Goal: Feedback & Contribution: Leave review/rating

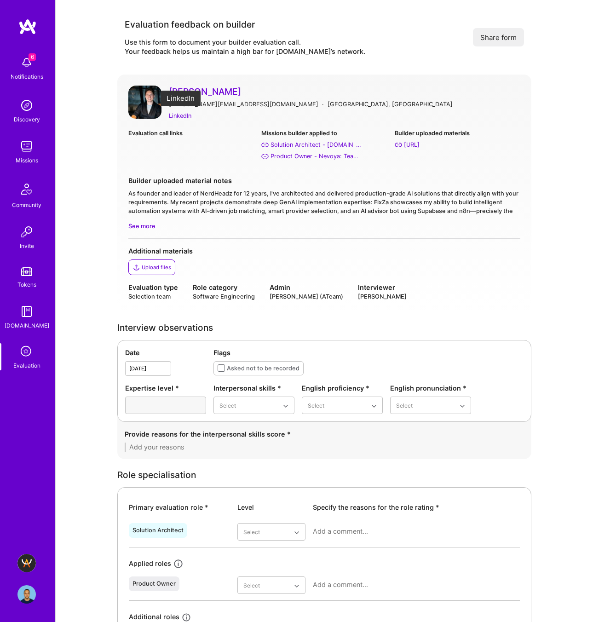
click at [186, 114] on div "LinkedIn" at bounding box center [180, 116] width 23 height 10
click at [168, 155] on div "Call transcript ([DATE])" at bounding box center [169, 156] width 65 height 10
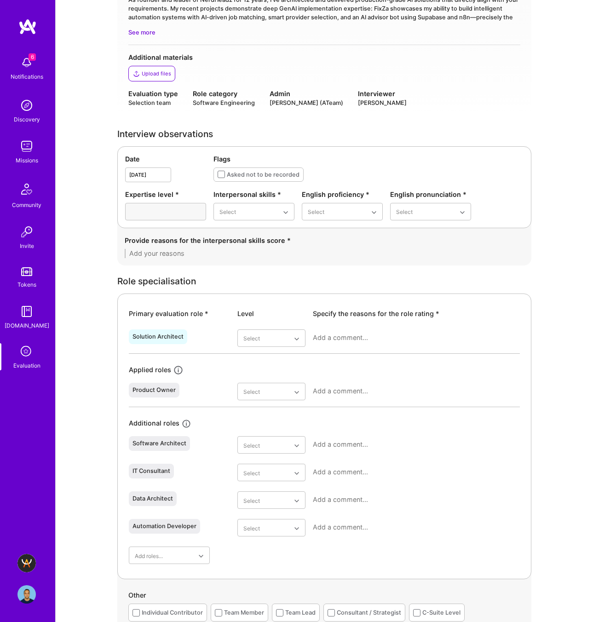
scroll to position [207, 0]
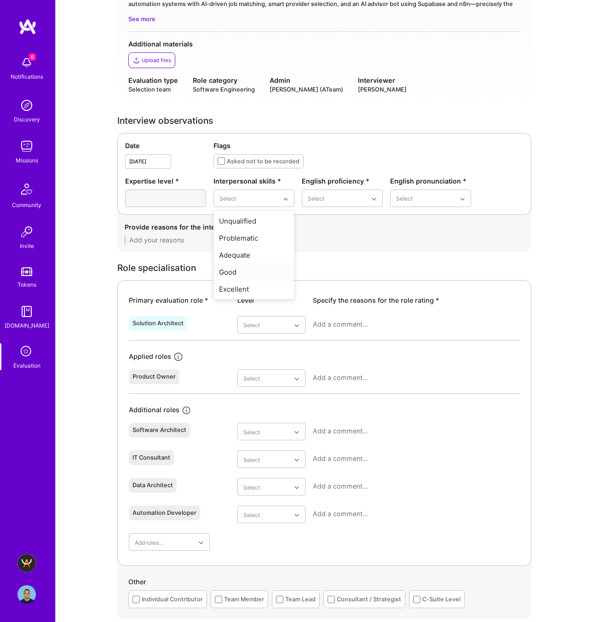
click at [245, 268] on div "Good" at bounding box center [253, 271] width 81 height 17
click at [323, 251] on div "Good" at bounding box center [342, 254] width 81 height 17
click at [411, 257] on div "Good" at bounding box center [430, 254] width 81 height 17
click at [252, 240] on textarea at bounding box center [324, 239] width 399 height 9
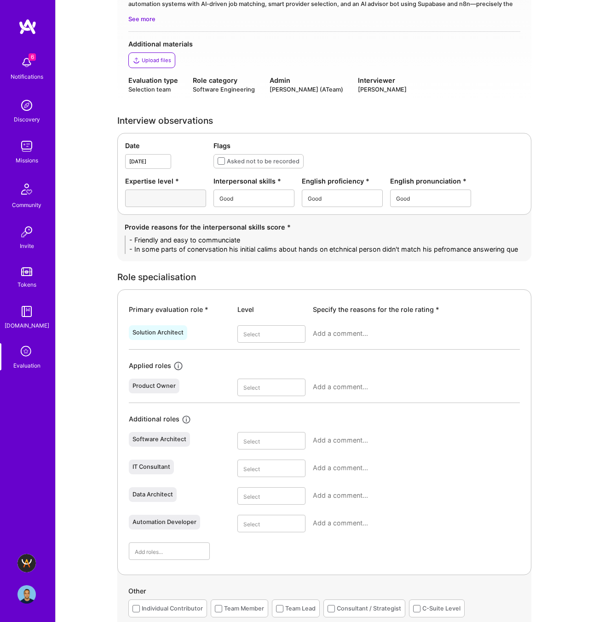
scroll to position [0, 0]
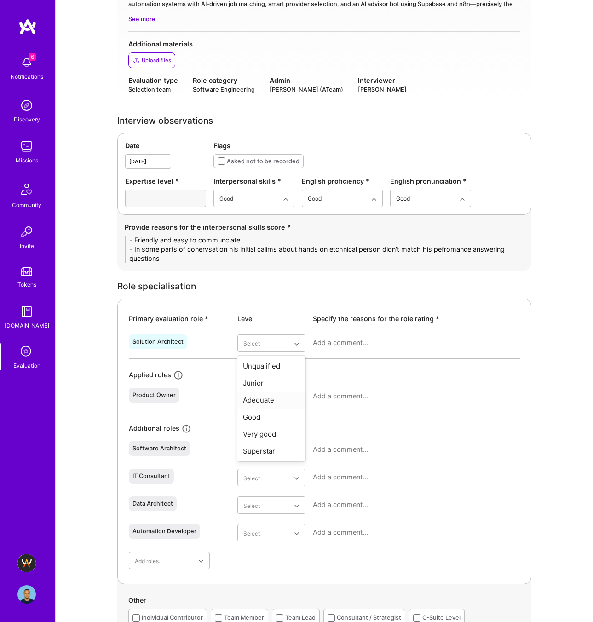
type textarea "- Friendly and easy to communciate - In some parts of conervsation his initial …"
click at [261, 397] on div "Adequate" at bounding box center [271, 399] width 68 height 17
click at [320, 343] on textarea at bounding box center [416, 342] width 207 height 9
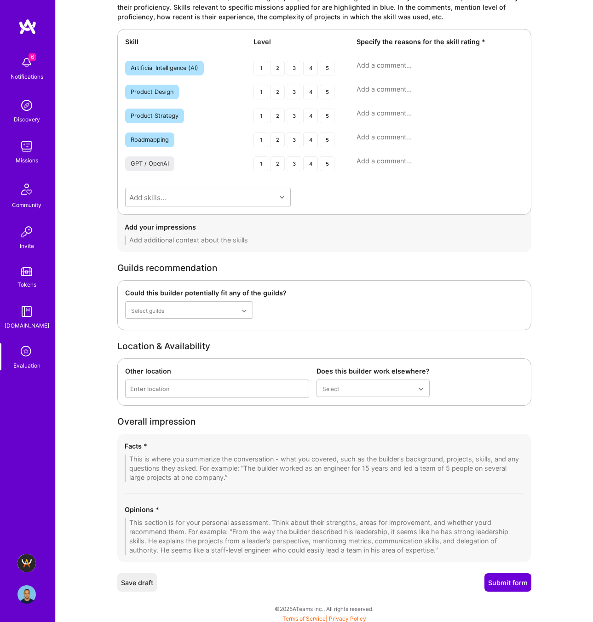
scroll to position [1585, 0]
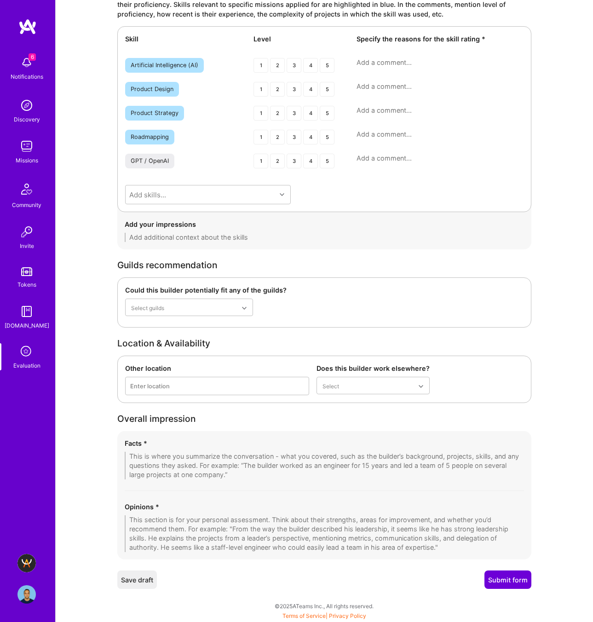
type textarea "He has some experiences with some very specific nocode tools like X,Y. But tech…"
click at [182, 522] on textarea at bounding box center [324, 533] width 399 height 37
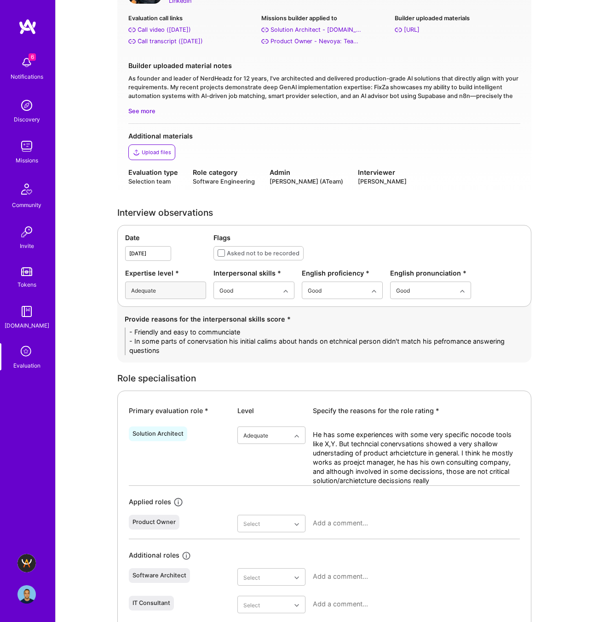
scroll to position [203, 0]
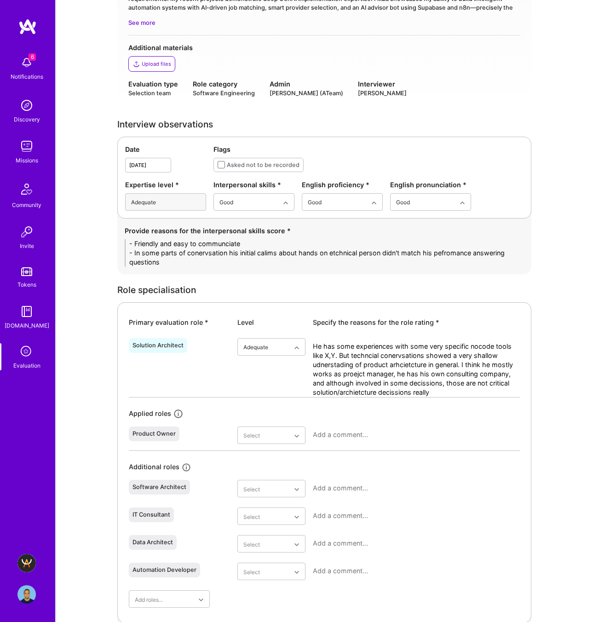
type textarea "From initial conervstaion I got impression that he might be reperensting a cons…"
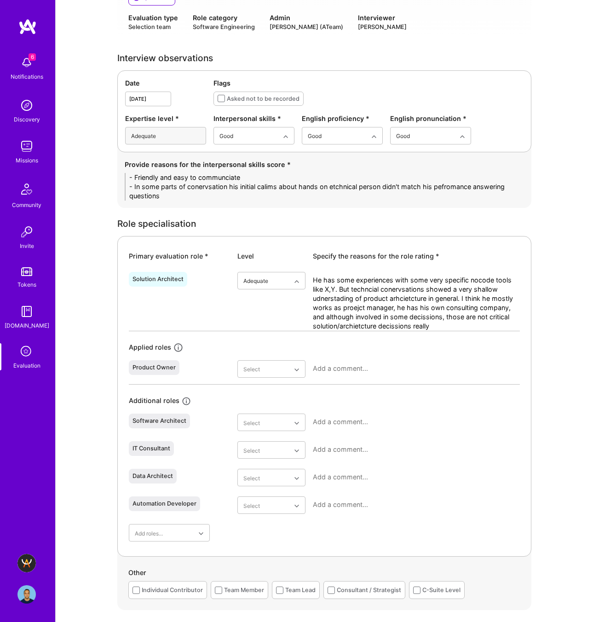
scroll to position [269, 0]
click at [162, 198] on textarea "- Friendly and easy to communciate - In some parts of conervsation his initial …" at bounding box center [324, 187] width 399 height 28
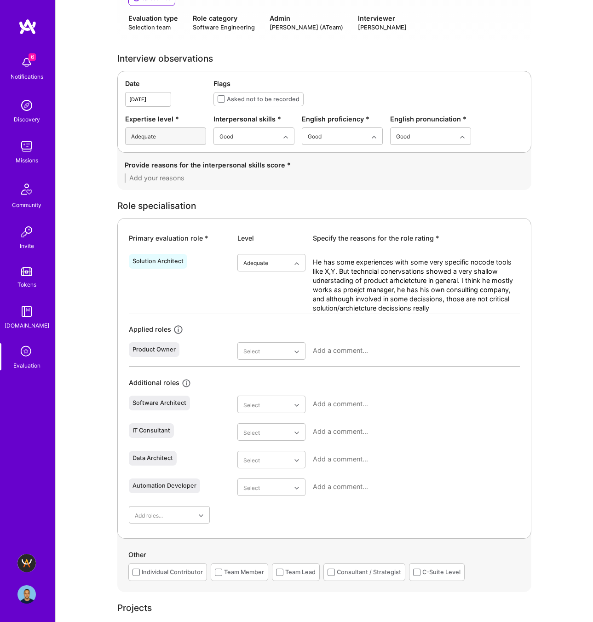
paste textarea "• Friendly, polite, and easy to communicate with. • Clear in conversation and o…"
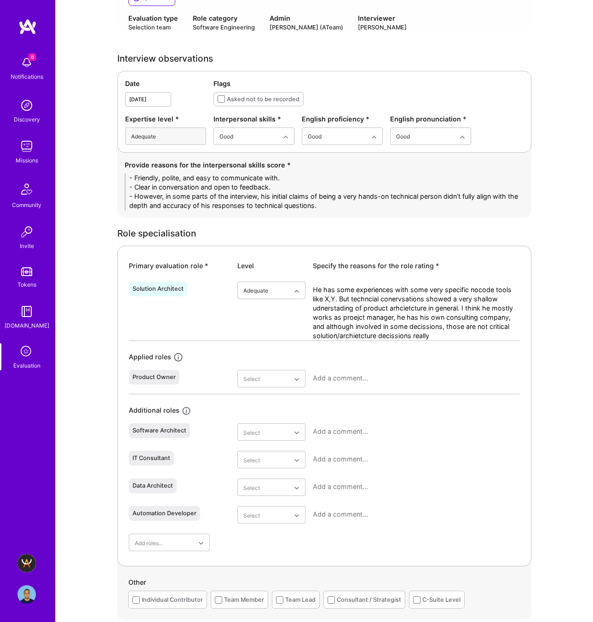
type textarea "- Friendly, polite, and easy to communicate with. - Clear in conversation and o…"
click at [334, 303] on textarea "He has some experiences with some very specific nocode tools like X,Y. But tech…" at bounding box center [416, 312] width 207 height 55
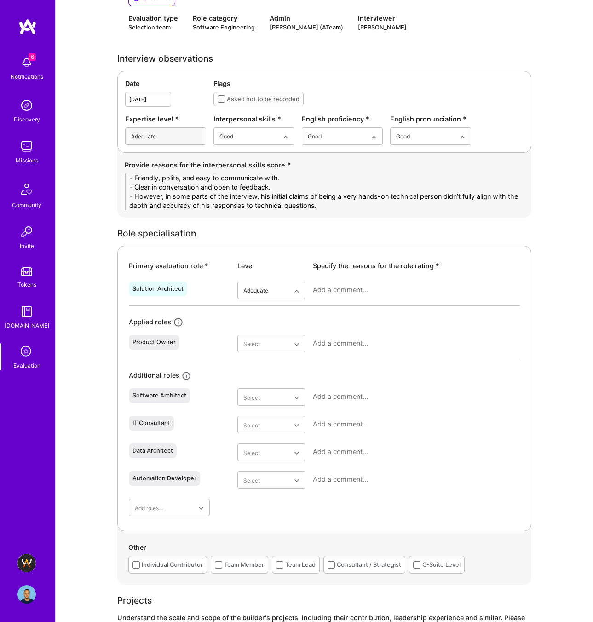
paste textarea "• He has experience with several no-code and low-code tools (e.g., Bubble, Flut…"
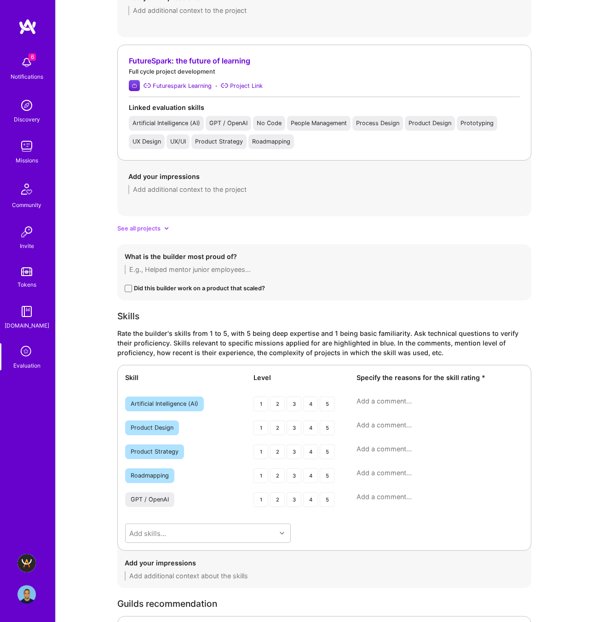
scroll to position [1741, 0]
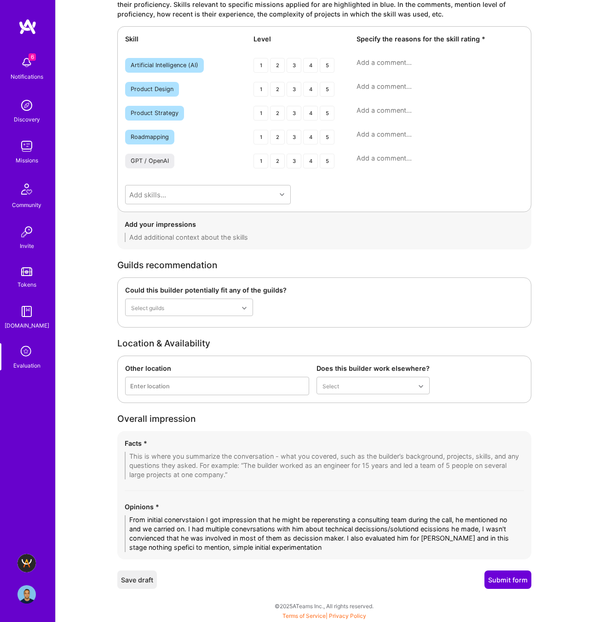
type textarea "- He has experience with several no-code and low-code tools (e.g., Bubble, Flut…"
click at [282, 544] on textarea "From initial conervstaion I got impression that he might be reperensting a cons…" at bounding box center [324, 533] width 399 height 37
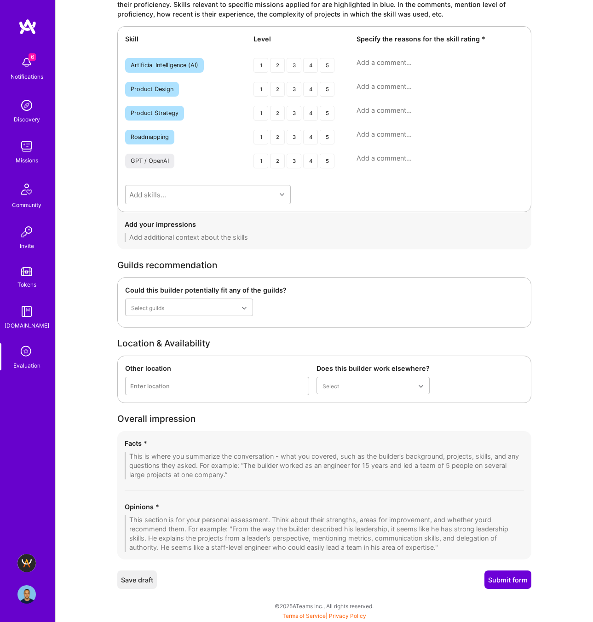
paste textarea "From the initial conversation, I had the impression that he might be representi…"
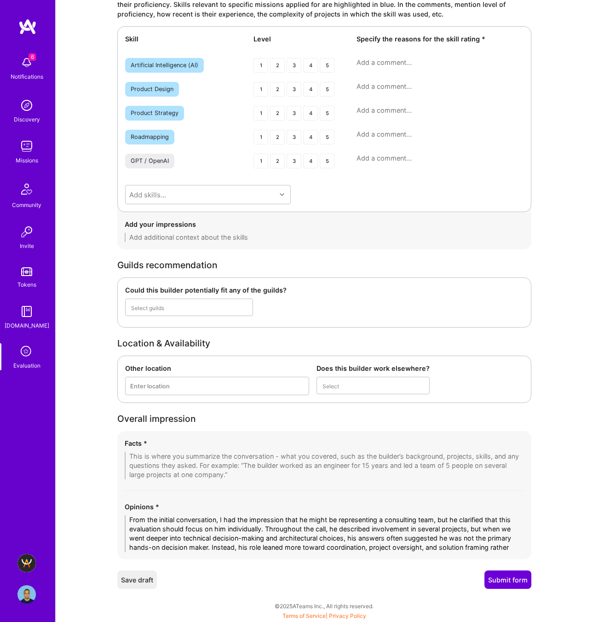
scroll to position [0, 0]
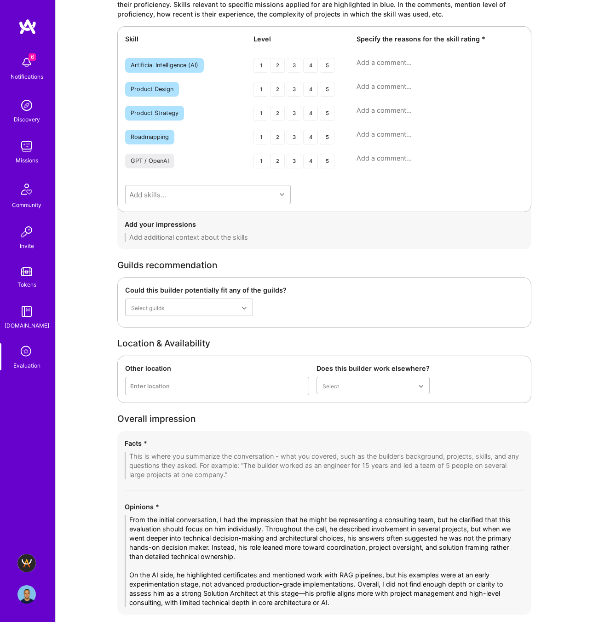
type textarea "From the initial conversation, I had the impression that he might be representi…"
click at [275, 64] on div "2" at bounding box center [277, 65] width 15 height 15
click at [279, 87] on div "2" at bounding box center [277, 89] width 15 height 15
click at [280, 114] on div "2" at bounding box center [277, 113] width 15 height 15
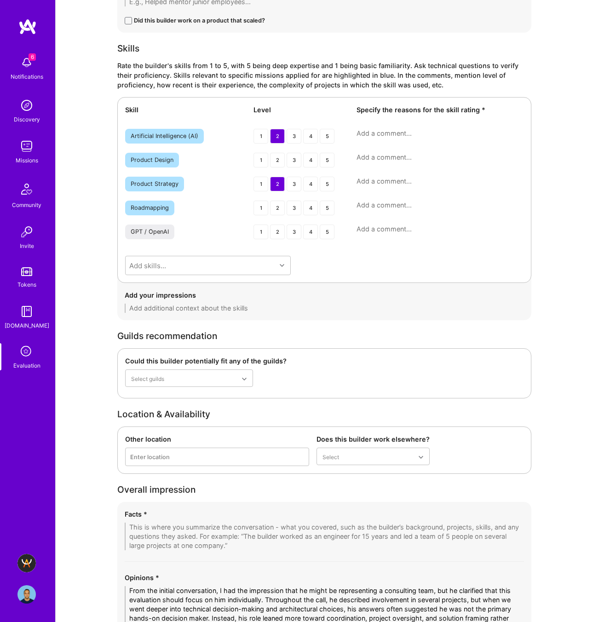
scroll to position [1724, 0]
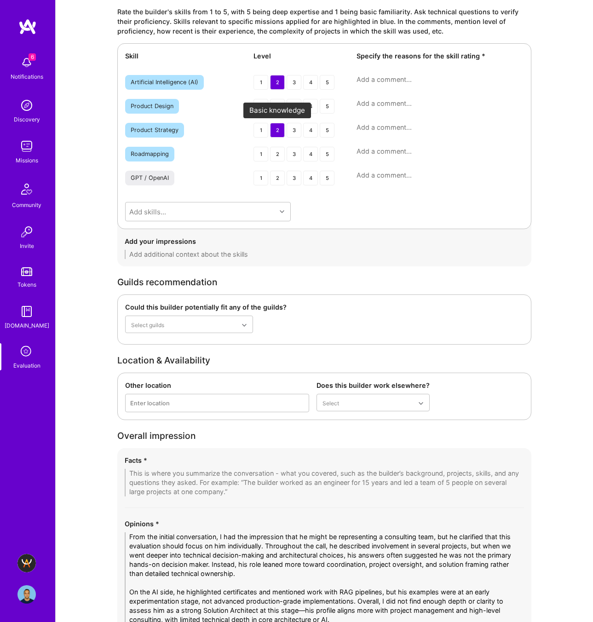
click at [281, 136] on div "2" at bounding box center [277, 130] width 15 height 15
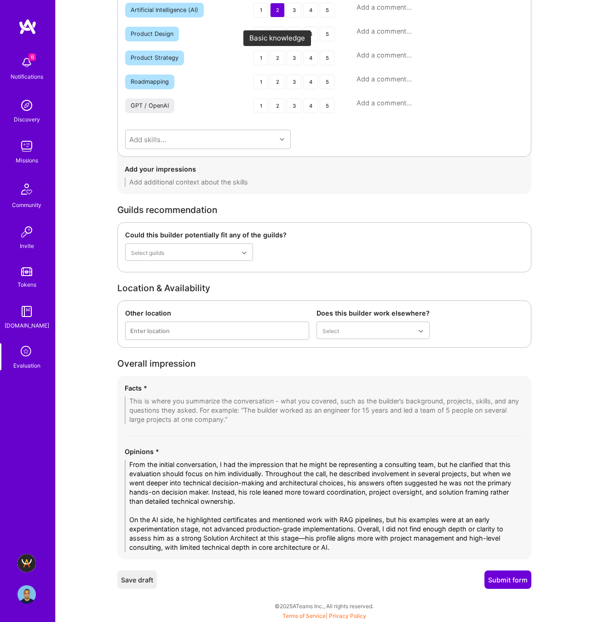
click at [276, 59] on div "2" at bounding box center [277, 58] width 15 height 15
click at [139, 402] on textarea at bounding box center [324, 410] width 399 height 28
paste textarea "1. Background & Roles – Aleksandr started in Microsoft Enterprise services (dev…"
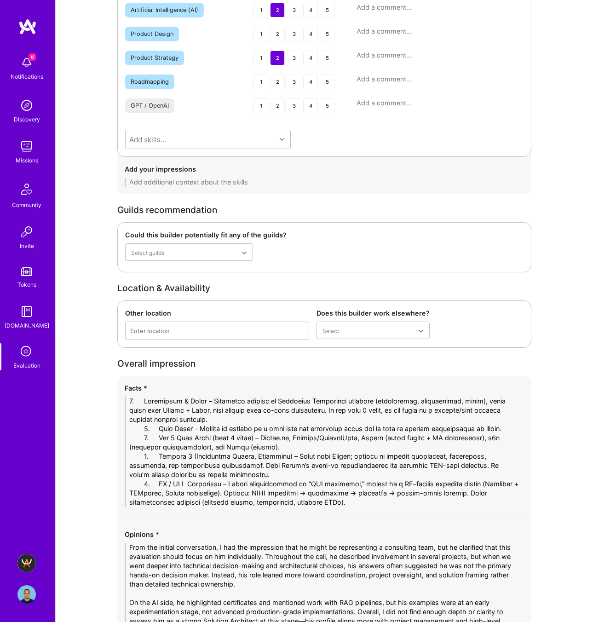
scroll to position [0, 0]
drag, startPoint x: 161, startPoint y: 397, endPoint x: 133, endPoint y: 397, distance: 28.0
click at [133, 397] on textarea at bounding box center [324, 451] width 399 height 110
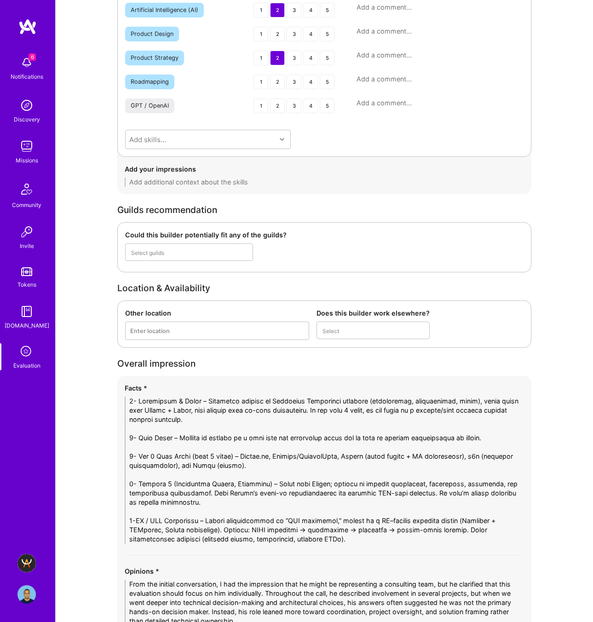
type textarea "1- Background & Roles – Aleksandr started in Microsoft Enterprise services (dev…"
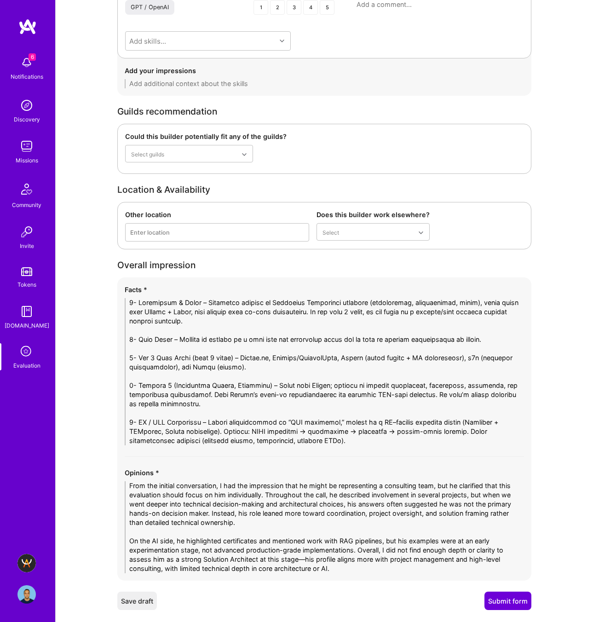
scroll to position [1916, 0]
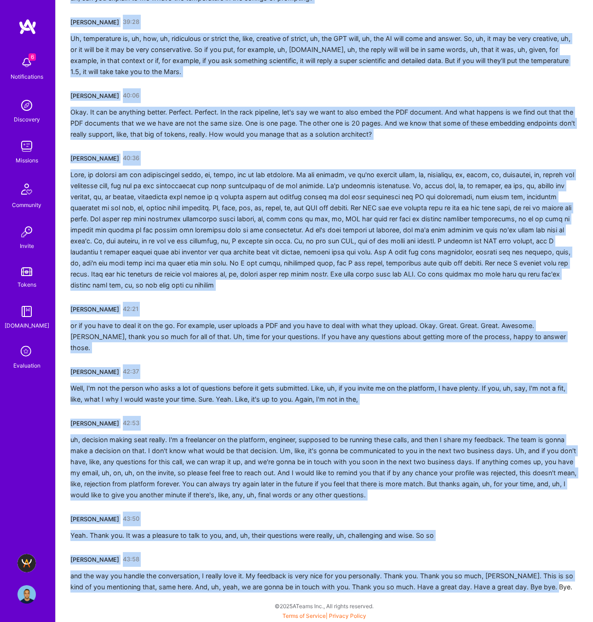
scroll to position [4444, 0]
drag, startPoint x: 72, startPoint y: 161, endPoint x: 592, endPoint y: 621, distance: 694.7
copy div "Aleksandr Kamenev 00:01 I'm doing good. What about yourself? I'm doing great. M…"
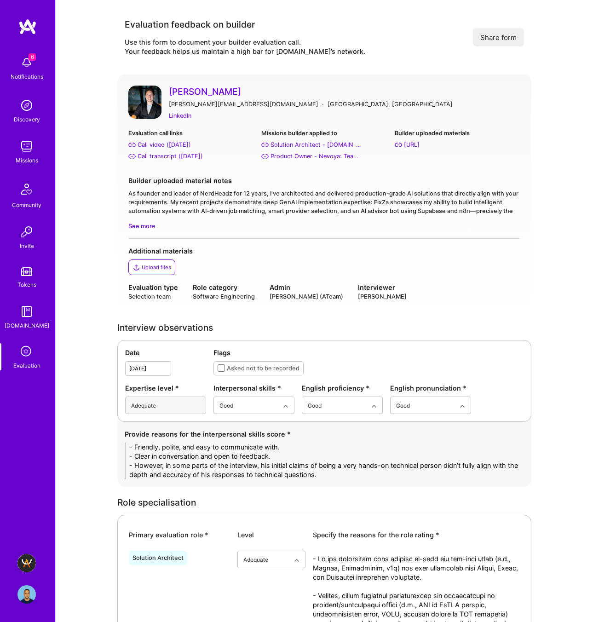
scroll to position [1916, 0]
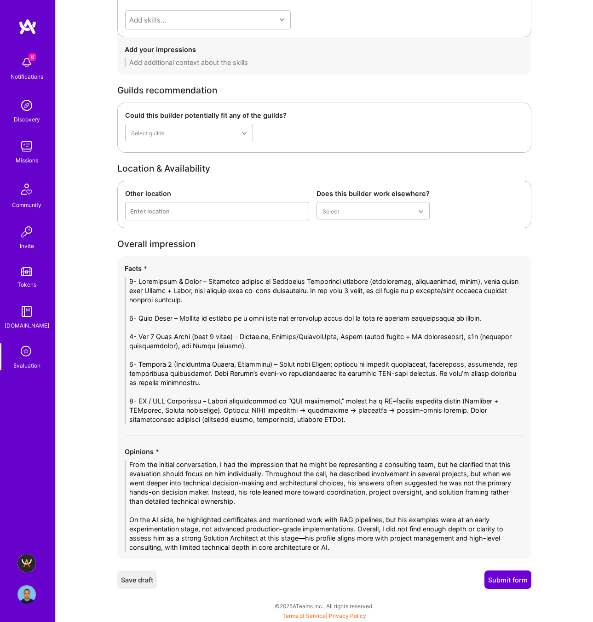
type textarea "1- Background & Roles – Aleksandr started in Microsoft Enterprise services (dev…"
click at [136, 584] on button "Save draft" at bounding box center [137, 579] width 40 height 18
click at [25, 360] on icon at bounding box center [26, 351] width 17 height 17
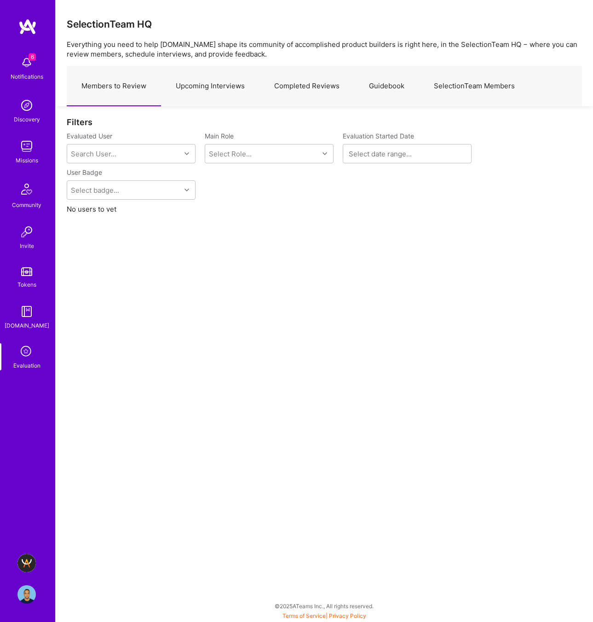
click at [216, 93] on link "Upcoming Interviews" at bounding box center [210, 86] width 98 height 40
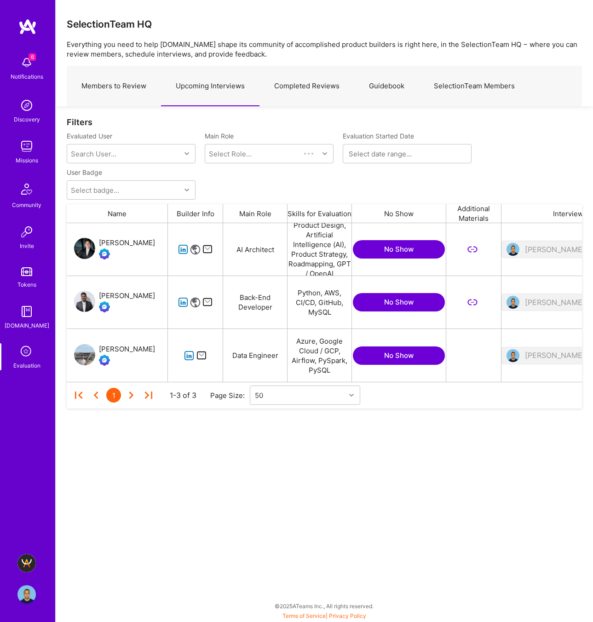
scroll to position [159, 515]
click at [188, 355] on icon "grid" at bounding box center [189, 355] width 11 height 11
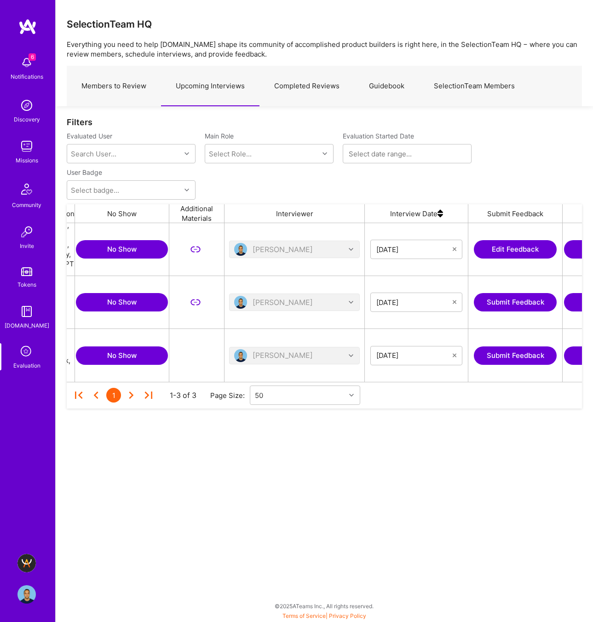
scroll to position [0, 359]
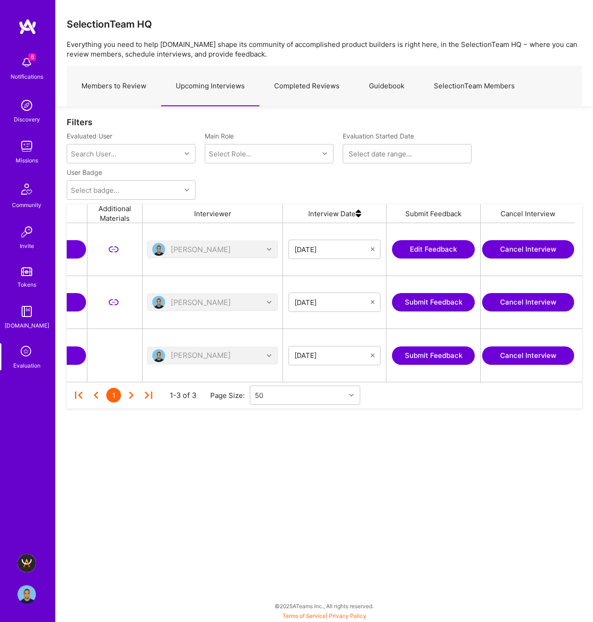
click at [410, 354] on button "Submit Feedback" at bounding box center [433, 355] width 83 height 18
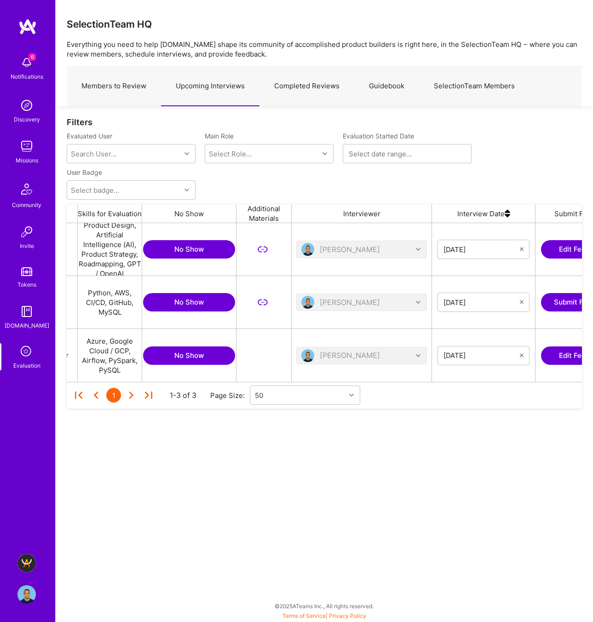
scroll to position [0, 359]
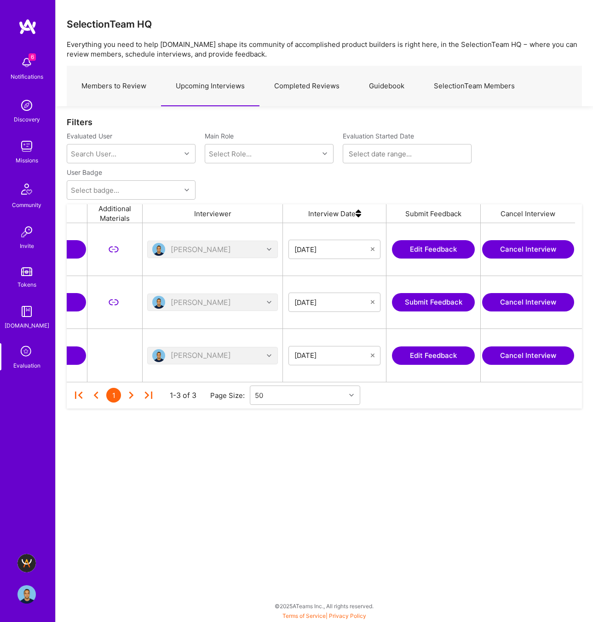
click at [422, 253] on button "Edit Feedback" at bounding box center [433, 249] width 83 height 18
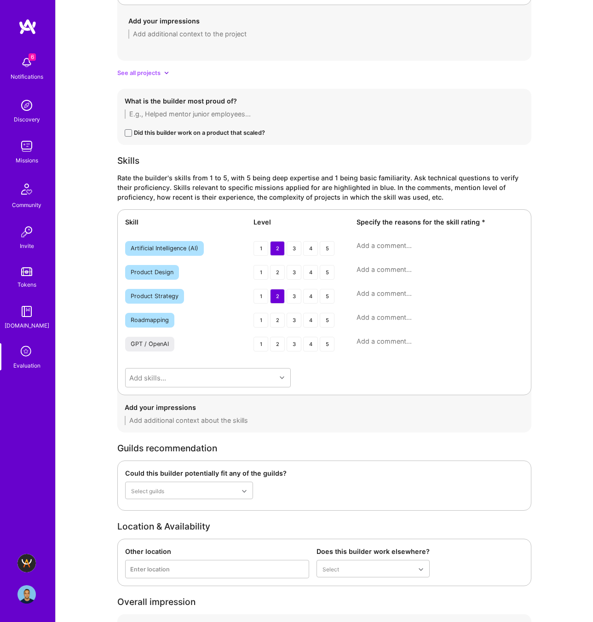
scroll to position [1543, 0]
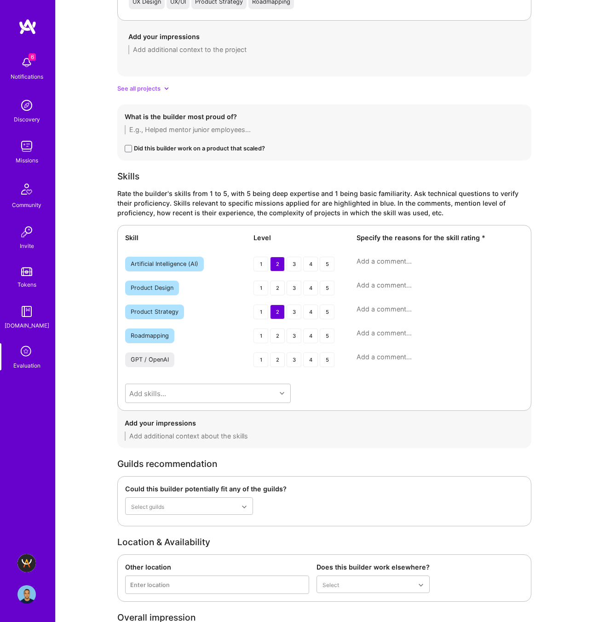
click at [372, 263] on textarea at bounding box center [439, 261] width 167 height 9
paste textarea "He has some exposure to AI workflows, mostly through no-code tools and simple R…"
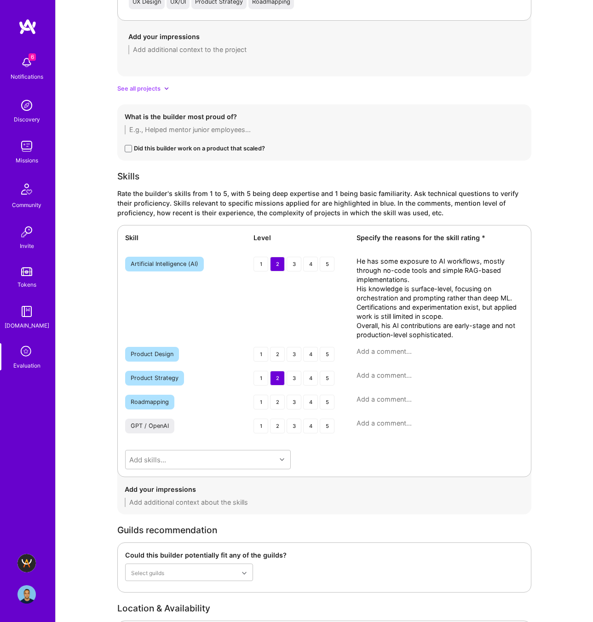
type textarea "He has some exposure to AI workflows, mostly through no-code tools and simple R…"
click at [377, 377] on textarea at bounding box center [439, 375] width 167 height 9
paste textarea "Most experience comes from running his own consulting firm and small client pro…"
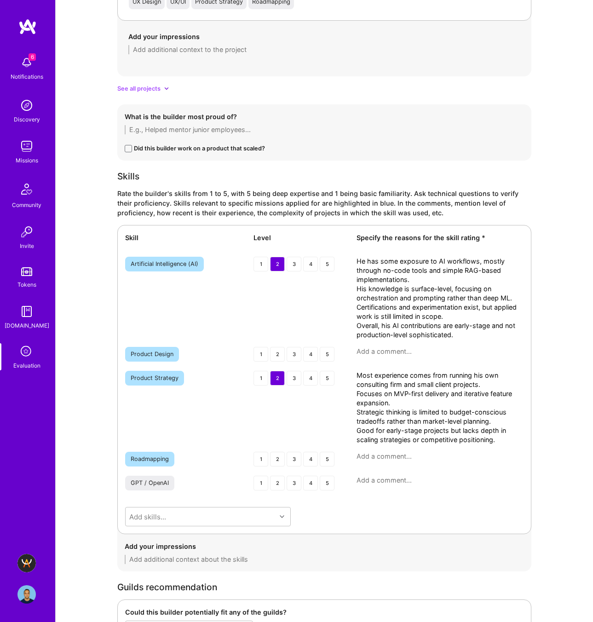
drag, startPoint x: 506, startPoint y: 437, endPoint x: 342, endPoint y: 410, distance: 166.3
click at [342, 410] on div "Product Strategy 1 2 3 4 5 Most experience comes from running his own consultin…" at bounding box center [324, 408] width 398 height 74
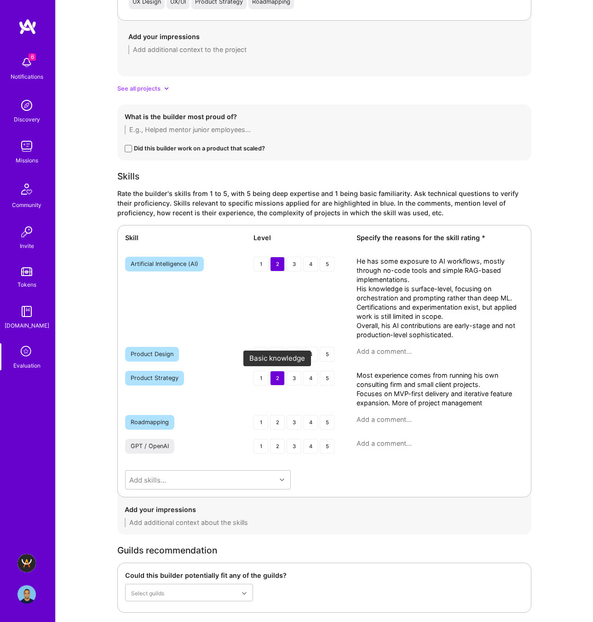
type textarea "Most experience comes from running his own consulting firm and small client pro…"
click at [292, 379] on div "3" at bounding box center [293, 378] width 15 height 15
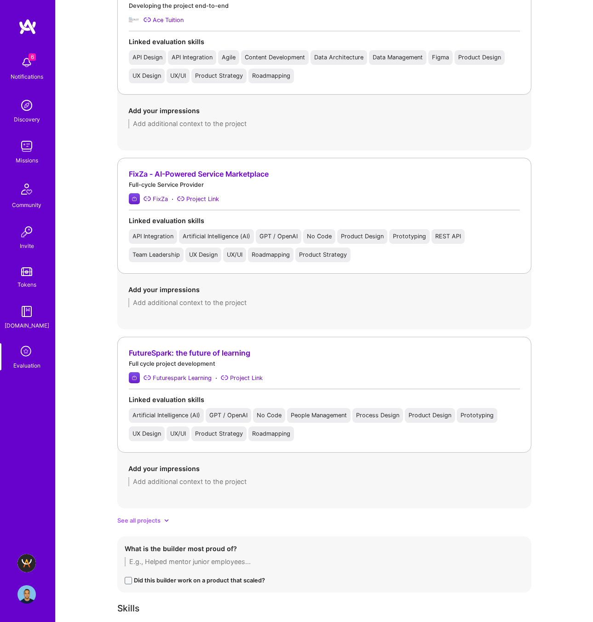
scroll to position [1144, 0]
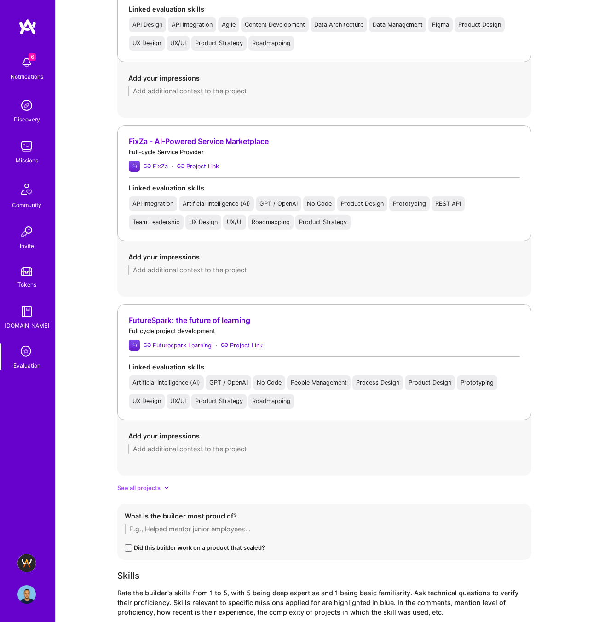
click at [155, 491] on span "See all projects" at bounding box center [138, 488] width 43 height 10
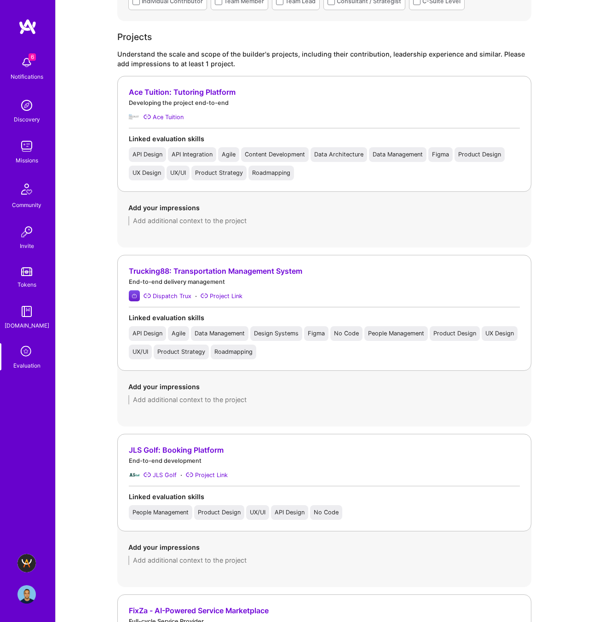
scroll to position [1013, 0]
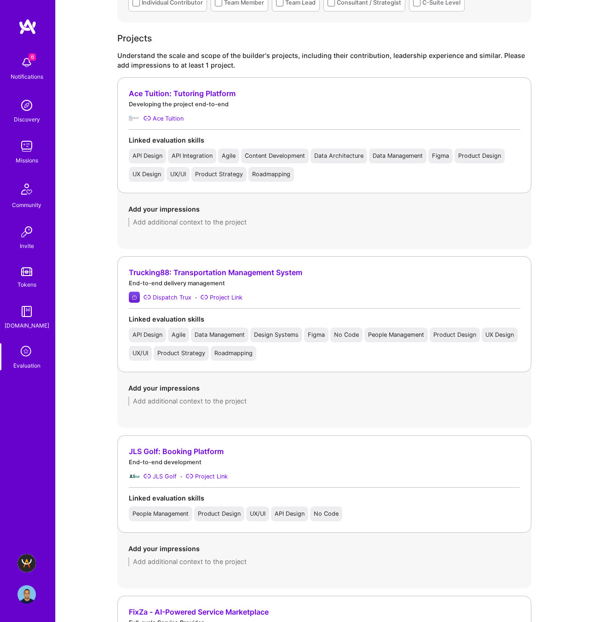
click at [210, 91] on div "Ace Tuition: Tutoring Platform" at bounding box center [324, 94] width 391 height 10
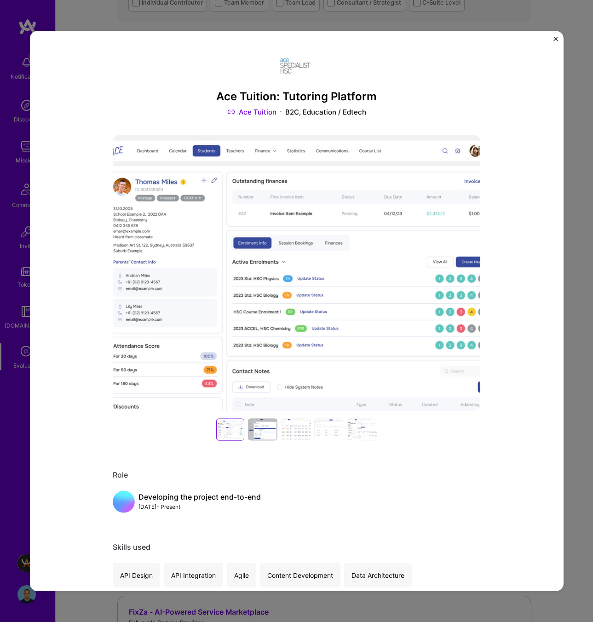
click at [556, 40] on img "Close" at bounding box center [555, 39] width 5 height 5
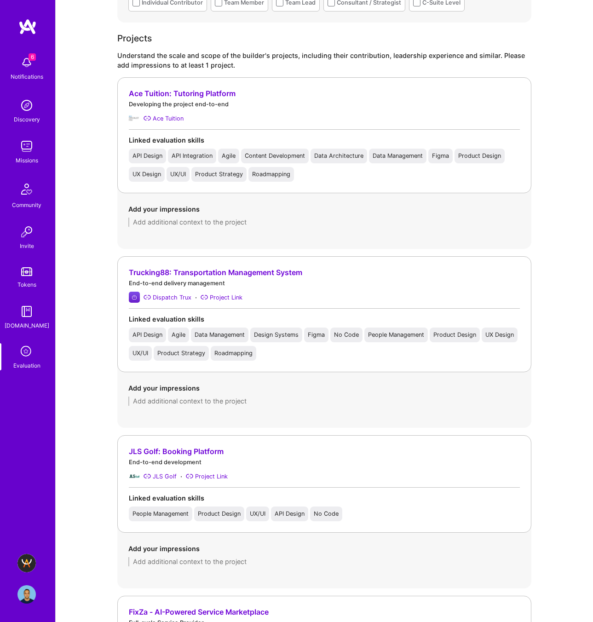
click at [158, 219] on textarea at bounding box center [324, 221] width 392 height 9
paste textarea "• Aleksandr initiated and architected the project, but relied heavily on Bubble…"
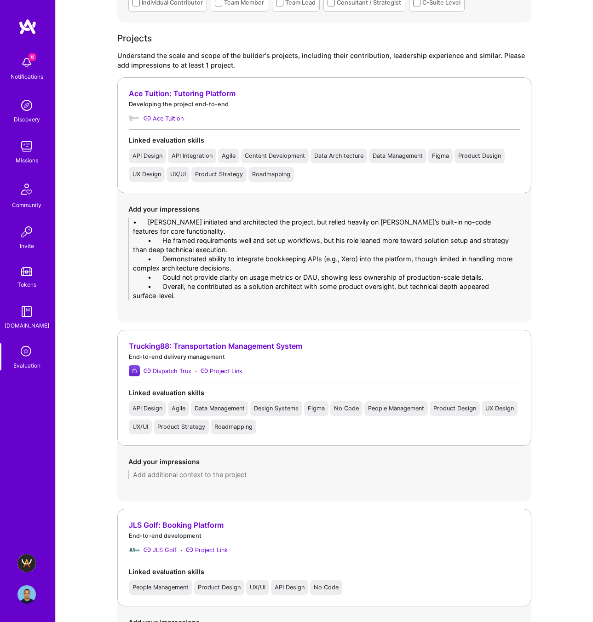
drag, startPoint x: 162, startPoint y: 219, endPoint x: 91, endPoint y: 217, distance: 70.4
click at [91, 217] on div "Evaluation feedback on builder Use this form to document your builder evaluatio…" at bounding box center [324, 589] width 537 height 3205
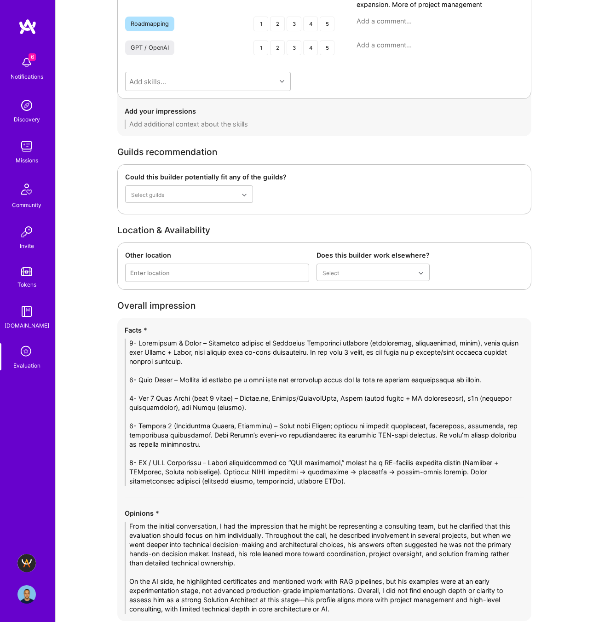
scroll to position [2622, 0]
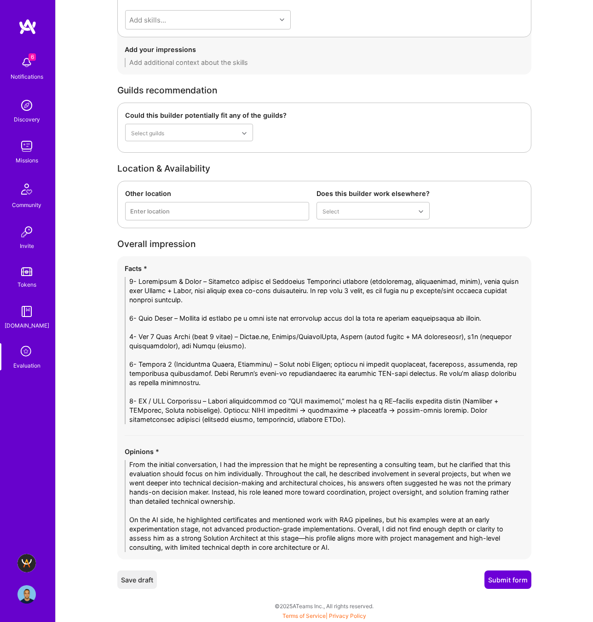
type textarea "- Aleksandr initiated and architected the project, but relied heavily on Bubble…"
click at [508, 577] on button "Submit form" at bounding box center [507, 579] width 47 height 18
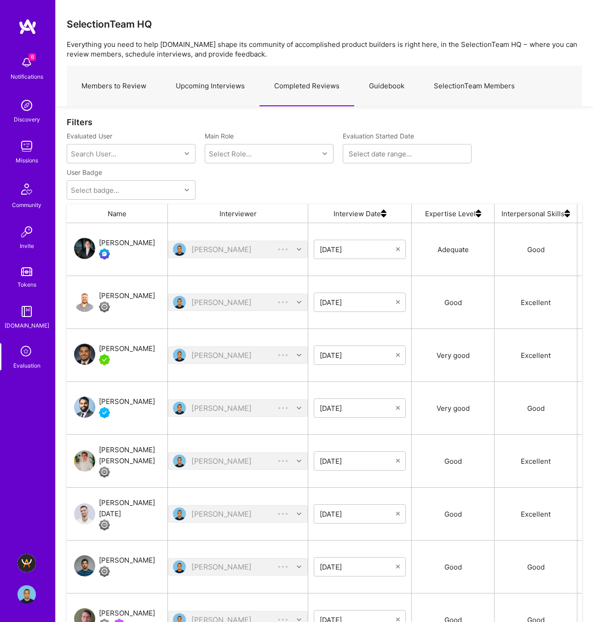
scroll to position [525, 515]
click at [125, 240] on div "Aleksandr Kamenev" at bounding box center [127, 242] width 56 height 11
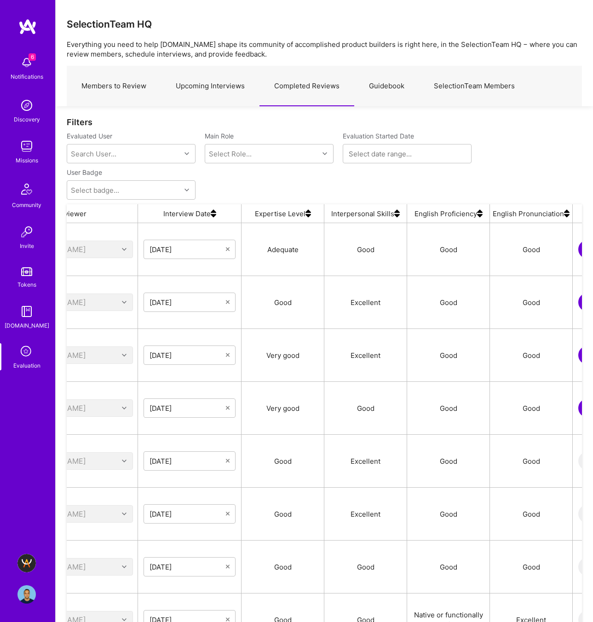
scroll to position [0, 356]
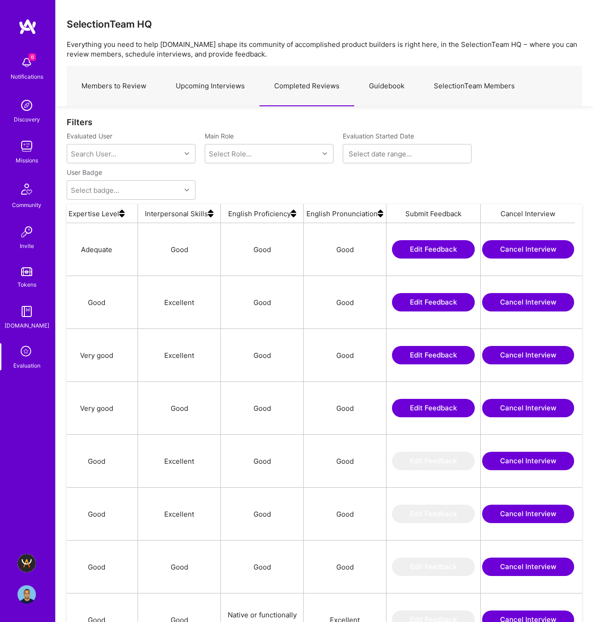
click at [422, 256] on button "Edit Feedback" at bounding box center [433, 249] width 83 height 18
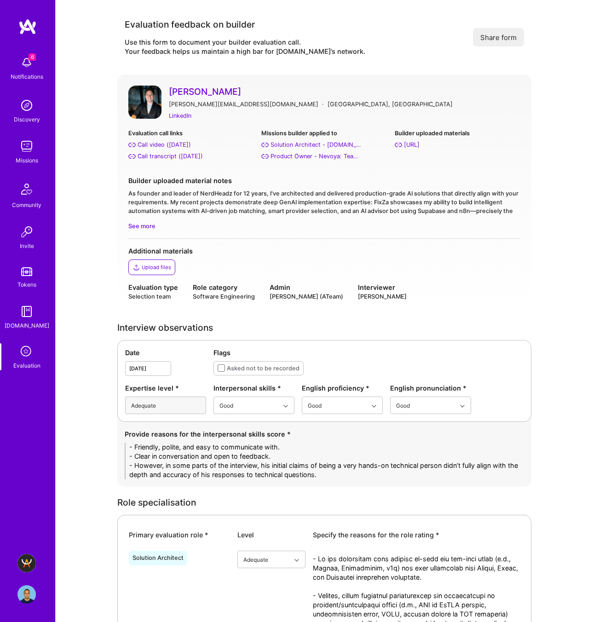
click at [205, 89] on link "Aleksandr Kamenev" at bounding box center [344, 92] width 351 height 12
click at [30, 556] on img at bounding box center [26, 563] width 18 height 18
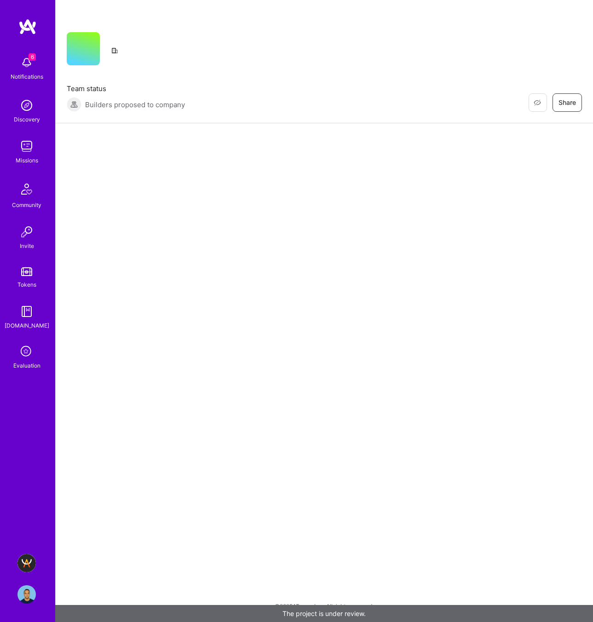
click at [248, 336] on div "Restore Not Interested Share Team status Builders proposed to company Restore N…" at bounding box center [323, 311] width 537 height 622
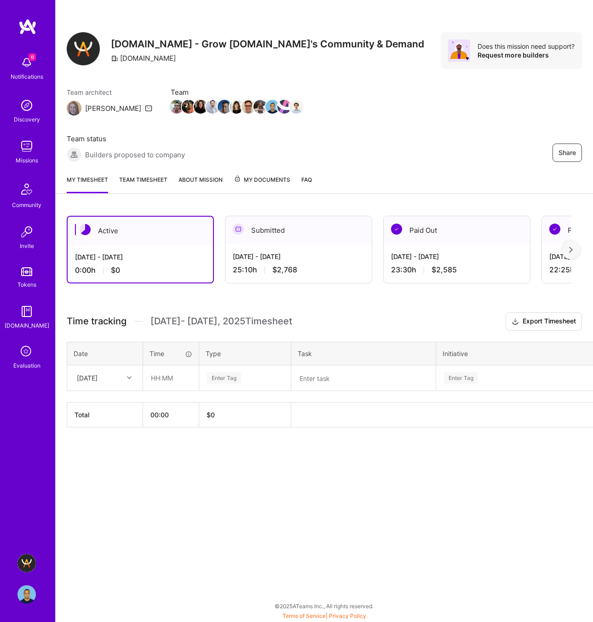
click at [318, 384] on textarea at bounding box center [363, 378] width 143 height 24
paste textarea "Aleksandr Kamenev"
type textarea "Interview with [PERSON_NAME]"
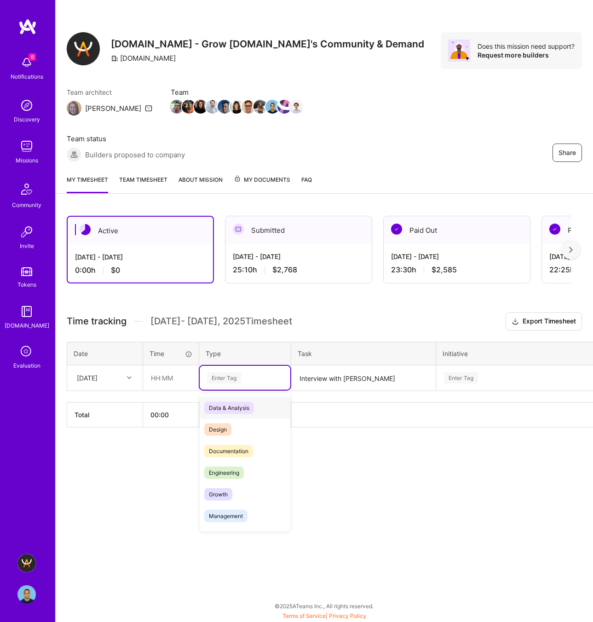
click at [225, 377] on div "Enter Tag" at bounding box center [224, 378] width 34 height 14
type input "mee"
click at [219, 407] on span "Meetings" at bounding box center [220, 407] width 33 height 12
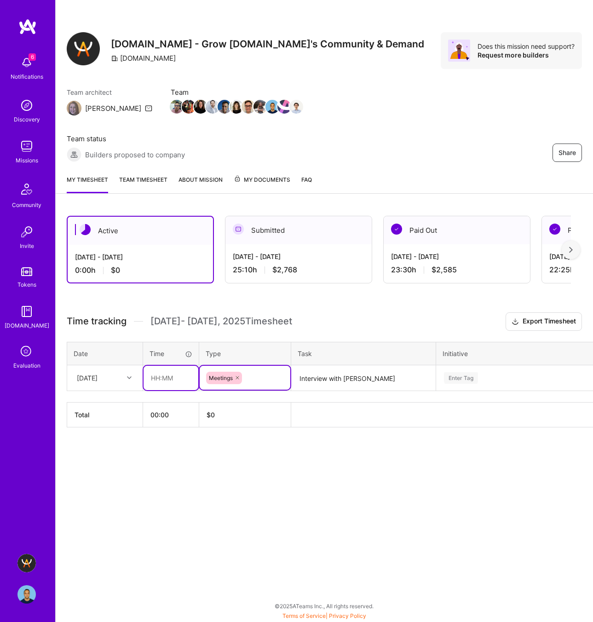
click at [162, 377] on input "text" at bounding box center [170, 377] width 55 height 24
type input "01:15"
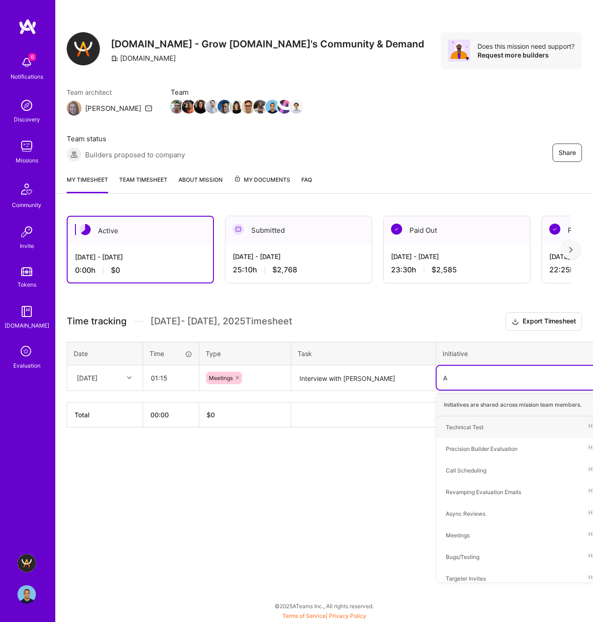
type input "AI"
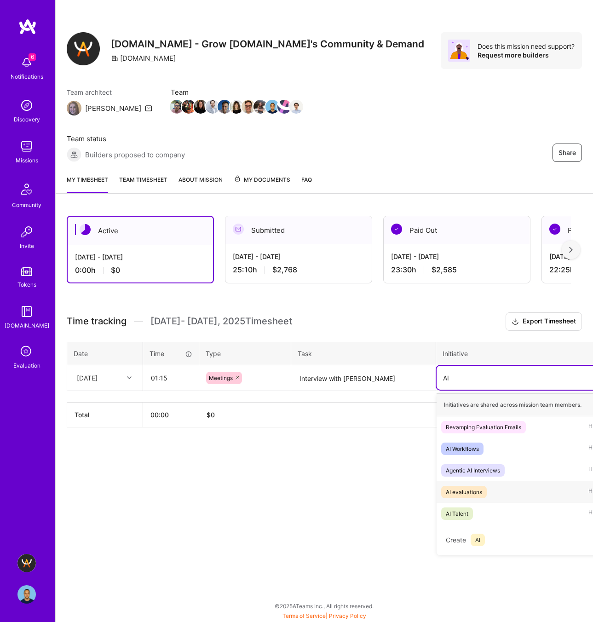
click at [495, 494] on div "AI evaluations Hide" at bounding box center [520, 492] width 168 height 22
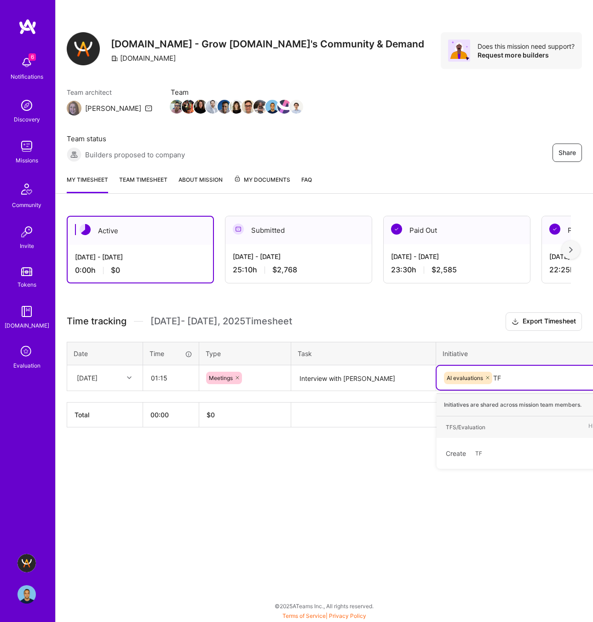
type input "TFS"
click at [477, 426] on div "TFS/Evaluation" at bounding box center [465, 427] width 40 height 10
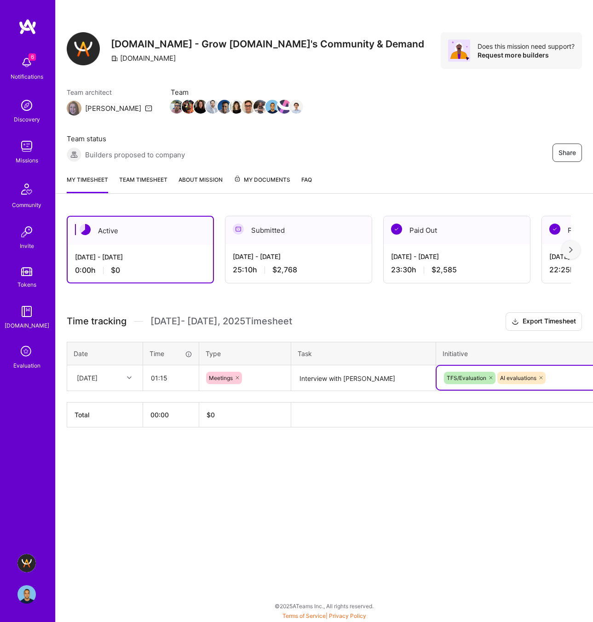
scroll to position [0, 44]
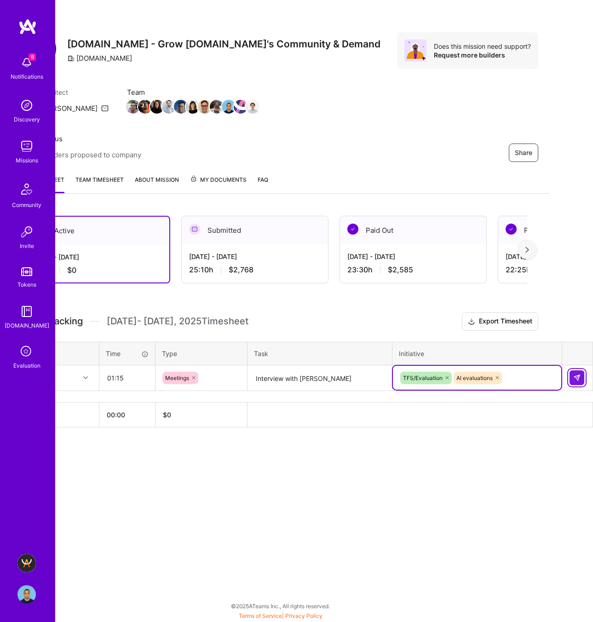
click at [579, 377] on img at bounding box center [576, 377] width 7 height 7
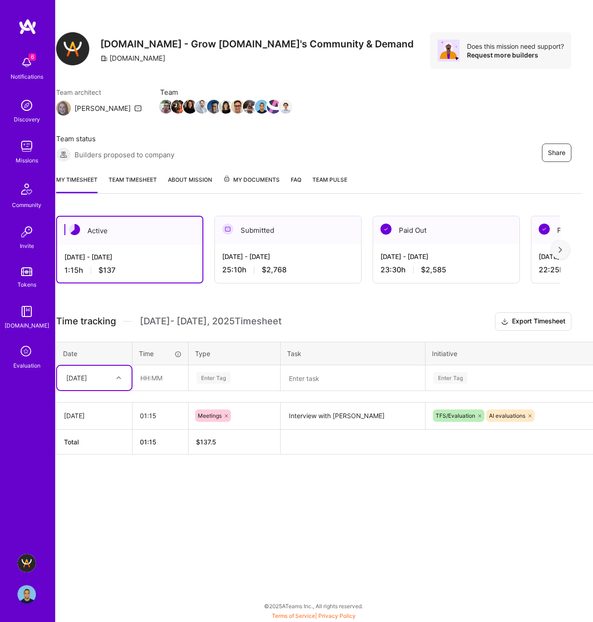
scroll to position [0, 0]
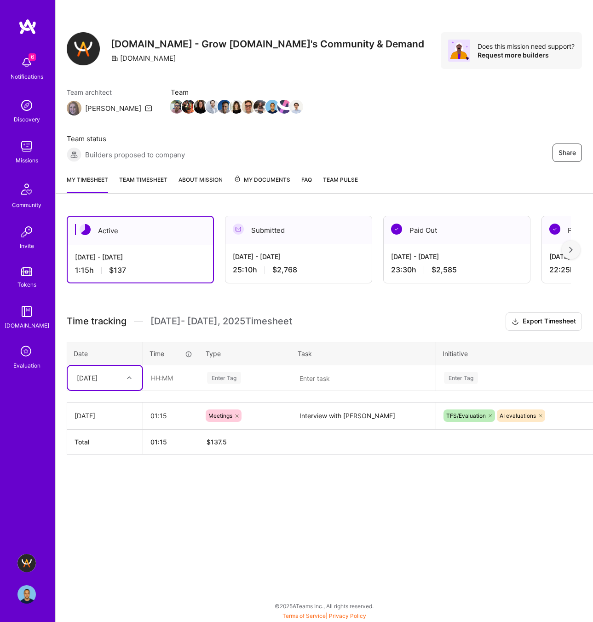
click at [26, 349] on icon at bounding box center [26, 351] width 17 height 17
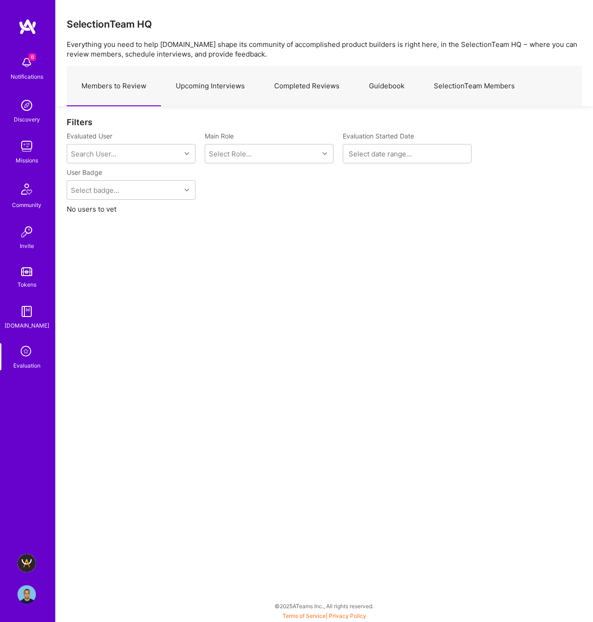
click at [206, 90] on link "Upcoming Interviews" at bounding box center [210, 86] width 98 height 40
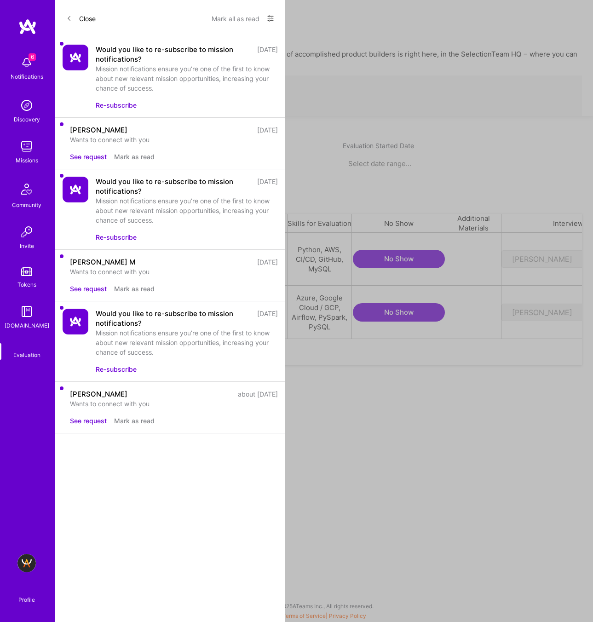
scroll to position [106, 515]
click at [24, 562] on img at bounding box center [26, 563] width 18 height 18
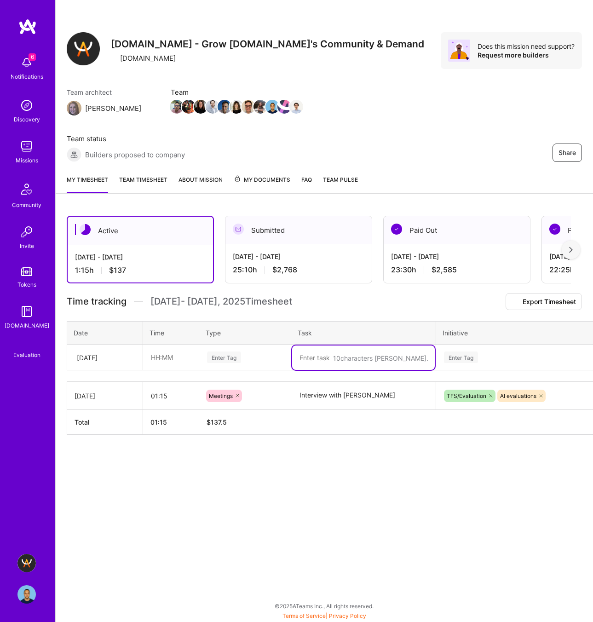
click at [341, 370] on textarea at bounding box center [363, 357] width 143 height 24
paste textarea "Xavier Bourry"
type textarea "Interview with [PERSON_NAME]"
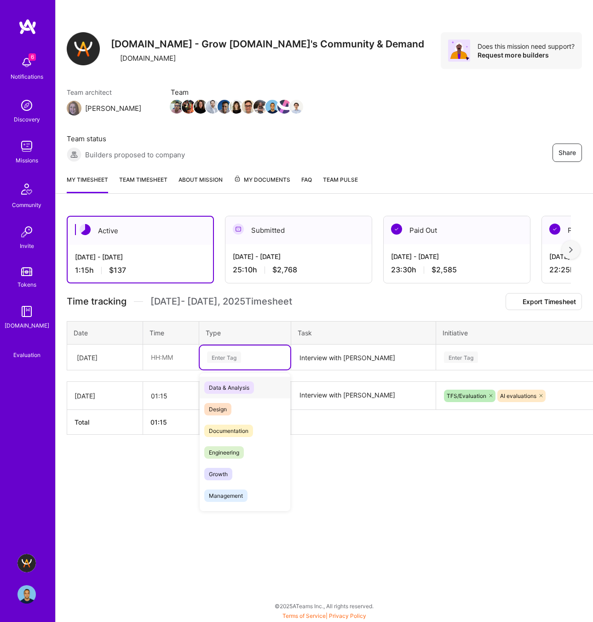
click at [214, 364] on div "Enter Tag" at bounding box center [224, 357] width 34 height 14
type input "mee"
click at [229, 394] on span "Meetings" at bounding box center [220, 387] width 33 height 12
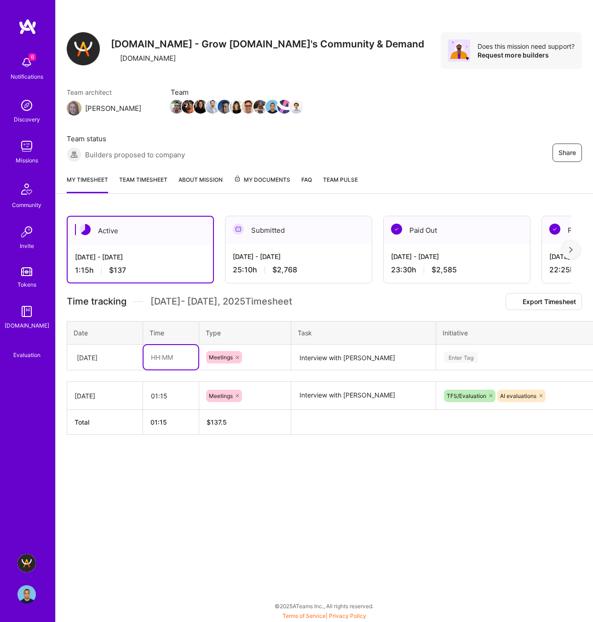
click at [155, 369] on input "text" at bounding box center [170, 357] width 55 height 24
type input "01:00"
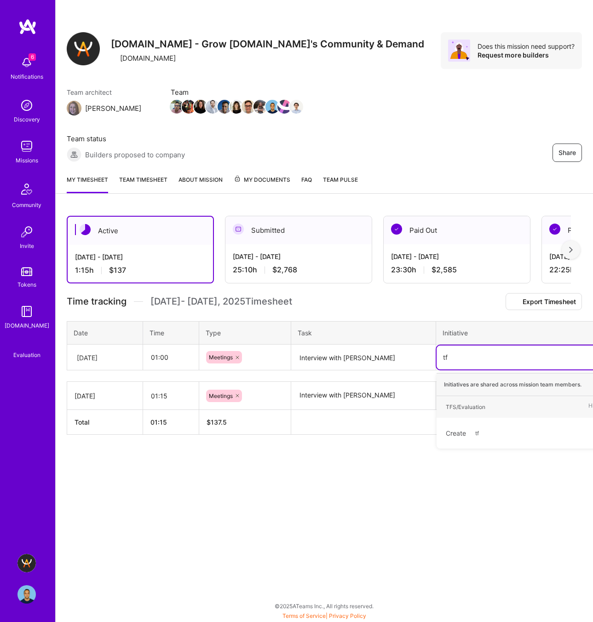
type input "tfs"
click at [463, 411] on div "TFS/Evaluation" at bounding box center [465, 407] width 40 height 10
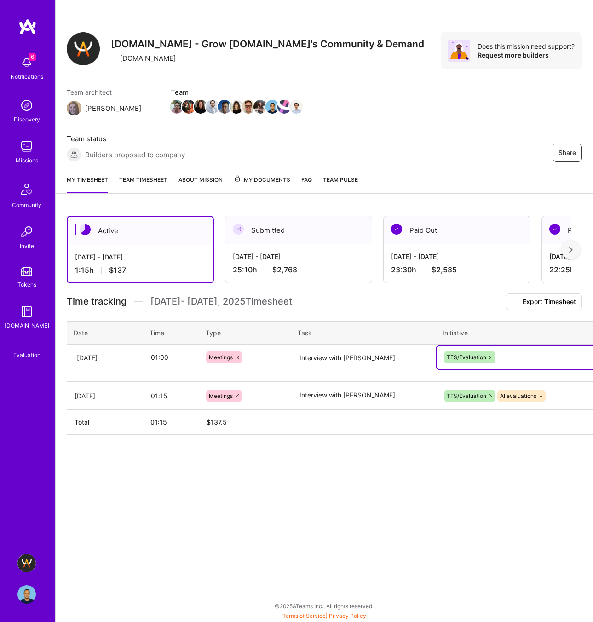
scroll to position [0, 44]
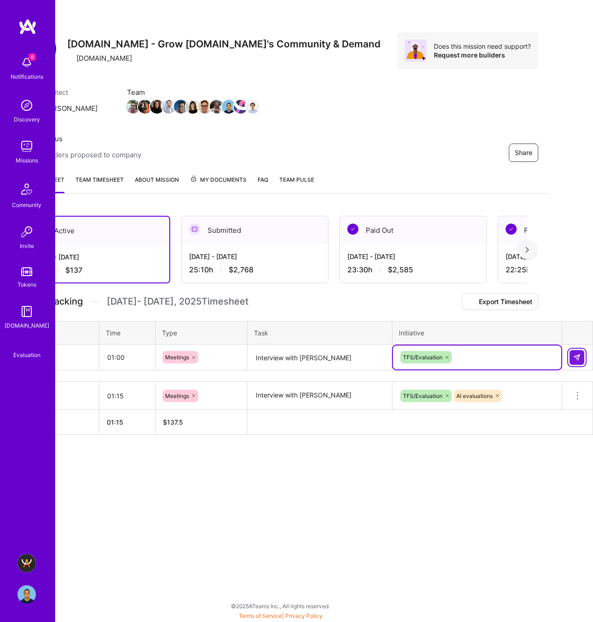
click at [576, 361] on img at bounding box center [576, 357] width 7 height 7
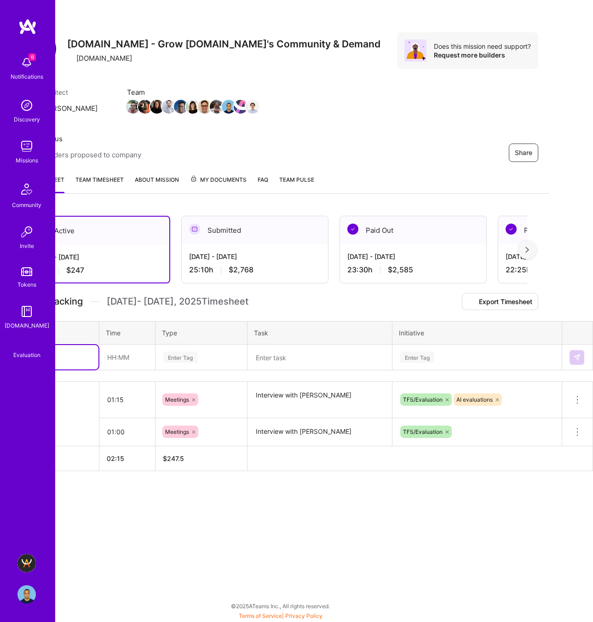
scroll to position [0, 0]
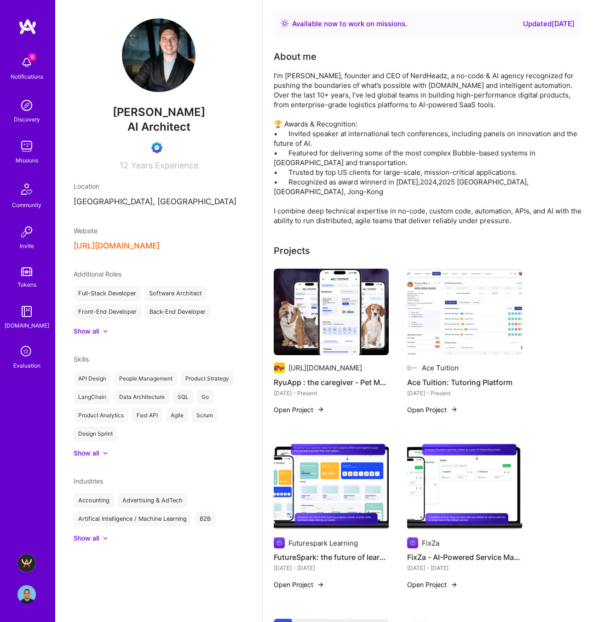
drag, startPoint x: 213, startPoint y: 113, endPoint x: 105, endPoint y: 116, distance: 108.1
click at [105, 116] on span "[PERSON_NAME]" at bounding box center [159, 112] width 170 height 14
copy span "Aleksandr Kamenev"
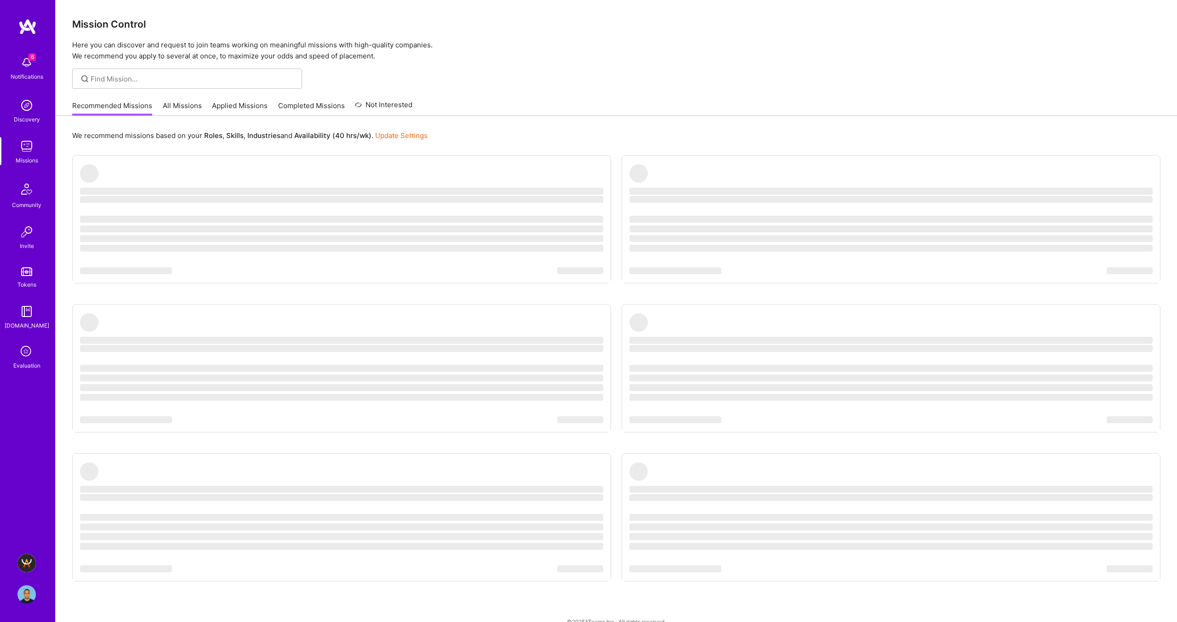
click at [32, 352] on icon at bounding box center [26, 351] width 17 height 17
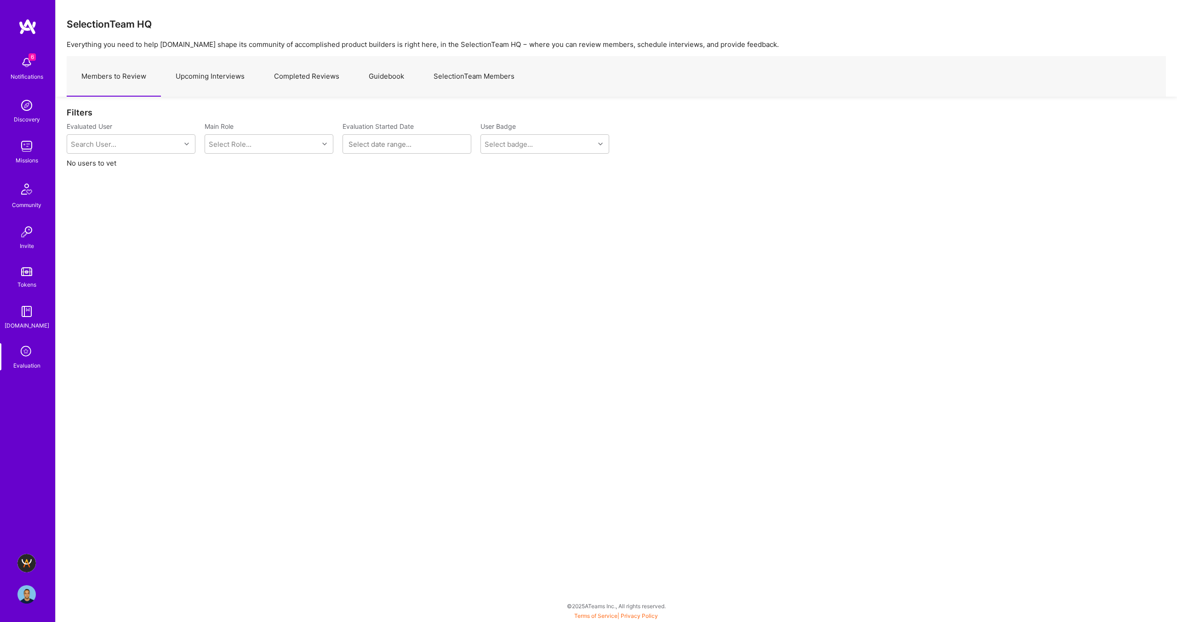
click at [212, 83] on link "Upcoming Interviews" at bounding box center [210, 77] width 98 height 40
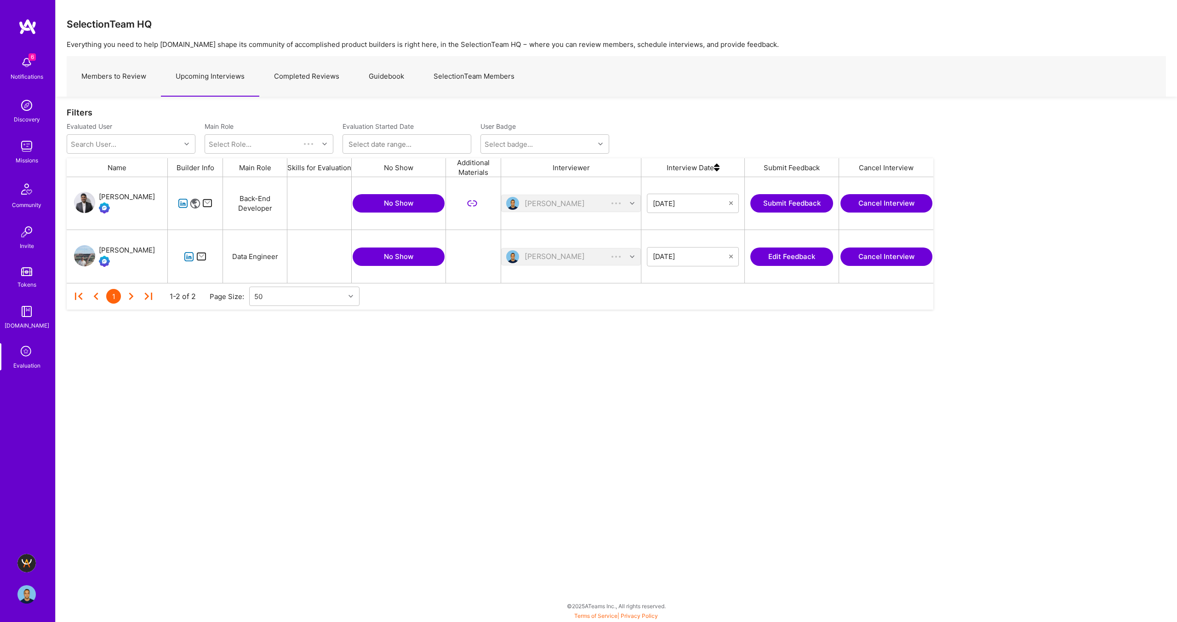
scroll to position [106, 867]
click at [91, 88] on link "Members to Review" at bounding box center [114, 77] width 94 height 40
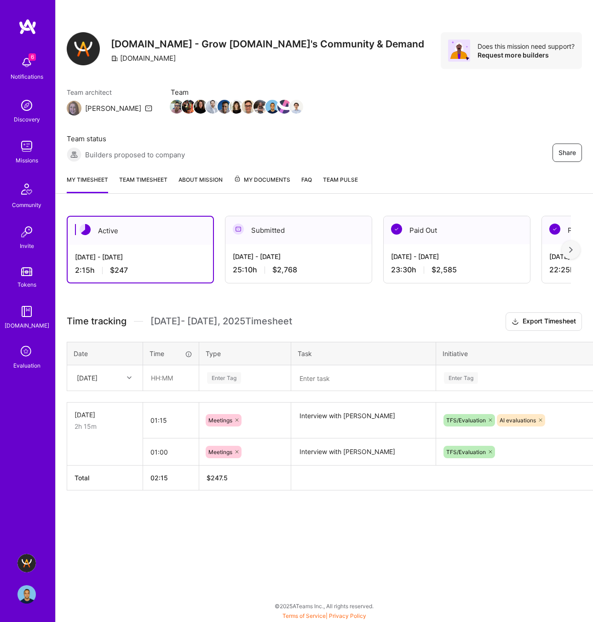
click at [23, 351] on icon at bounding box center [26, 351] width 17 height 17
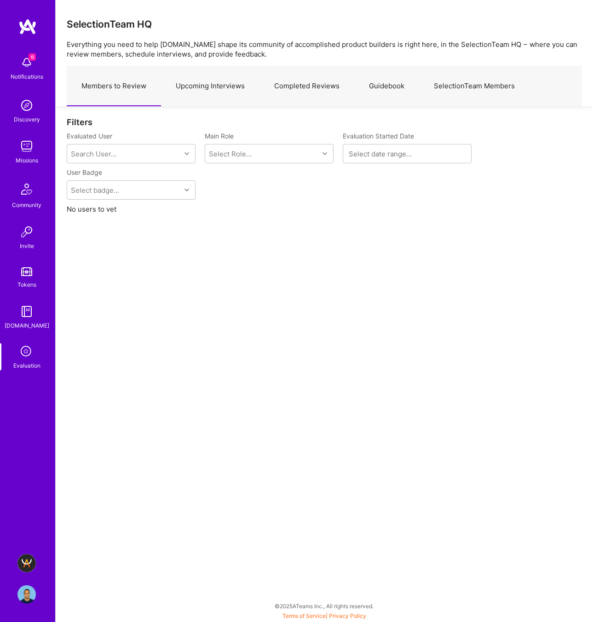
click at [222, 82] on link "Upcoming Interviews" at bounding box center [210, 86] width 98 height 40
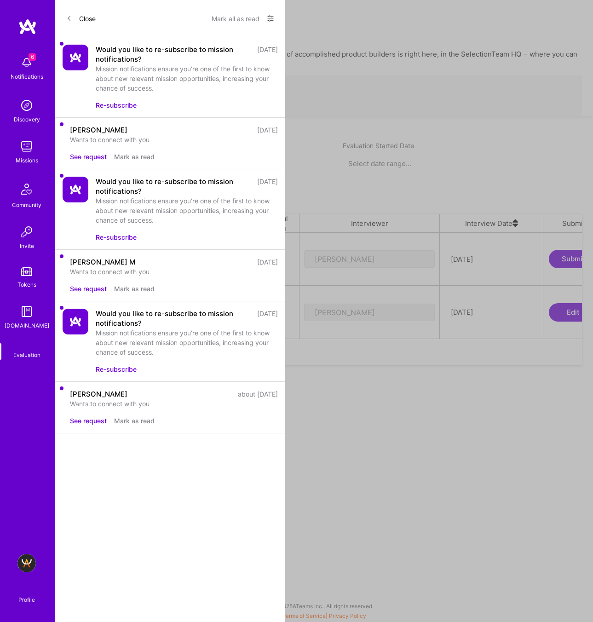
scroll to position [0, 359]
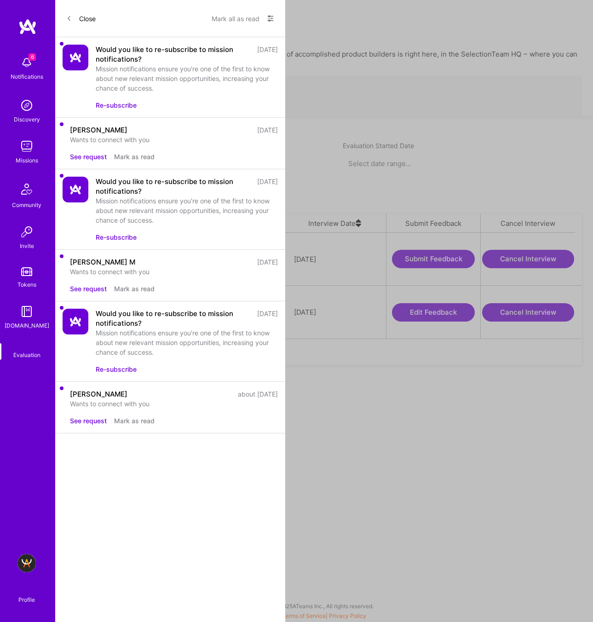
click at [438, 303] on button "Edit Feedback" at bounding box center [433, 312] width 83 height 18
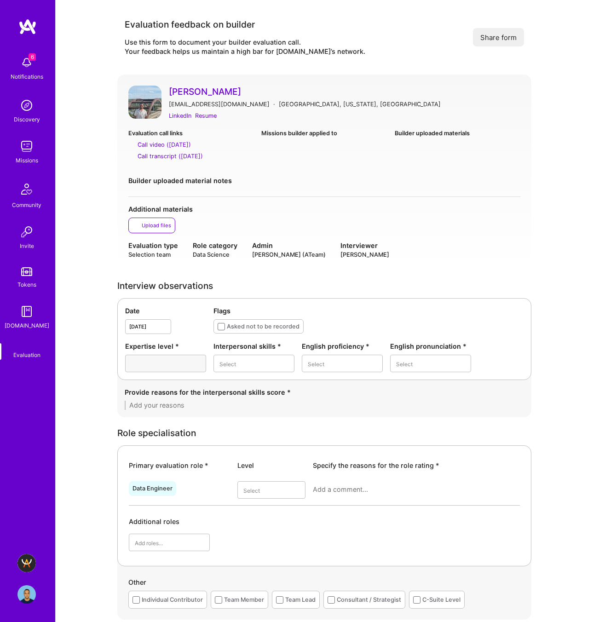
click at [351, 190] on div "Evaluation call links Call video (Oct 01, 2025) Call transcript (Oct 01, 2025) …" at bounding box center [324, 162] width 392 height 68
click at [211, 112] on div "Resume" at bounding box center [206, 116] width 22 height 10
click at [171, 153] on div "Call transcript (Oct 01, 2025)" at bounding box center [169, 156] width 65 height 10
click at [244, 435] on div "Good" at bounding box center [253, 436] width 81 height 17
click at [339, 423] on div "Good" at bounding box center [342, 419] width 81 height 17
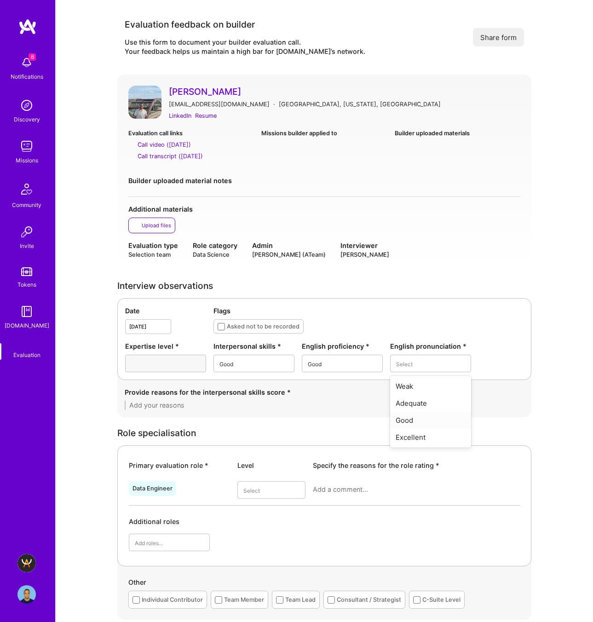
click at [414, 418] on div "Good" at bounding box center [430, 419] width 81 height 17
click at [185, 400] on div "Provide reasons for the interpersonal skills score *" at bounding box center [324, 398] width 399 height 23
click at [185, 405] on textarea at bounding box center [324, 404] width 399 height 9
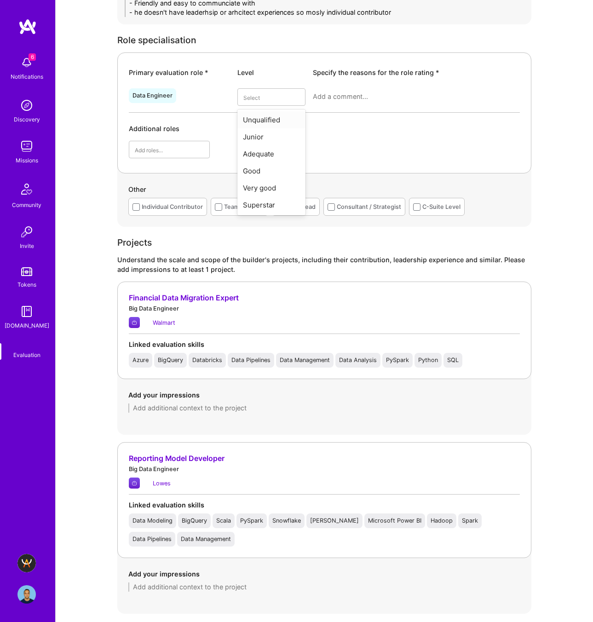
scroll to position [404, 0]
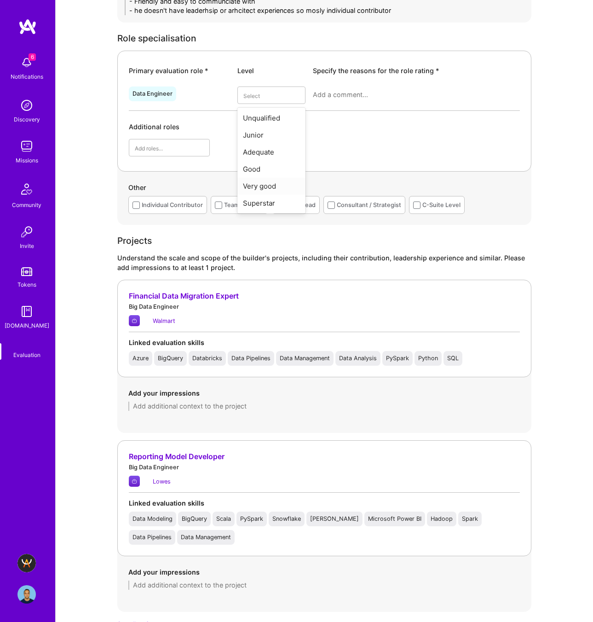
type textarea "- Friendly and easy to communciate with - he doesn't have leaderhsip or arhcite…"
click at [268, 182] on div "Very good" at bounding box center [271, 185] width 68 height 17
click at [333, 93] on textarea at bounding box center [416, 94] width 207 height 9
type textarea "H"
type textarea "Not an a"
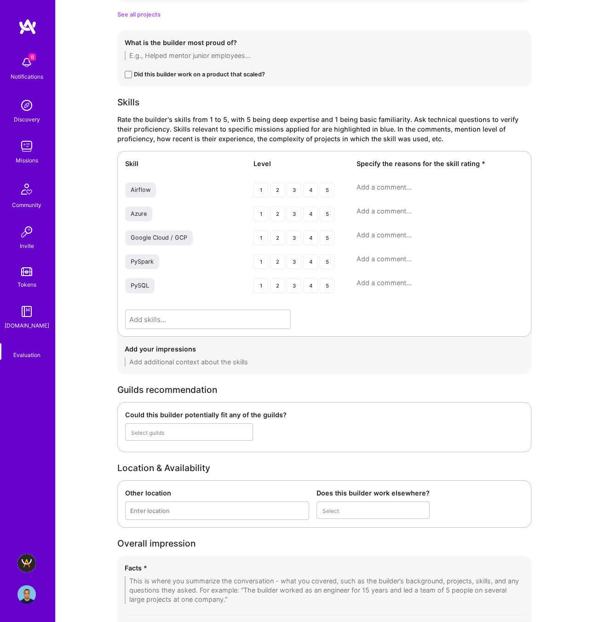
scroll to position [1238, 0]
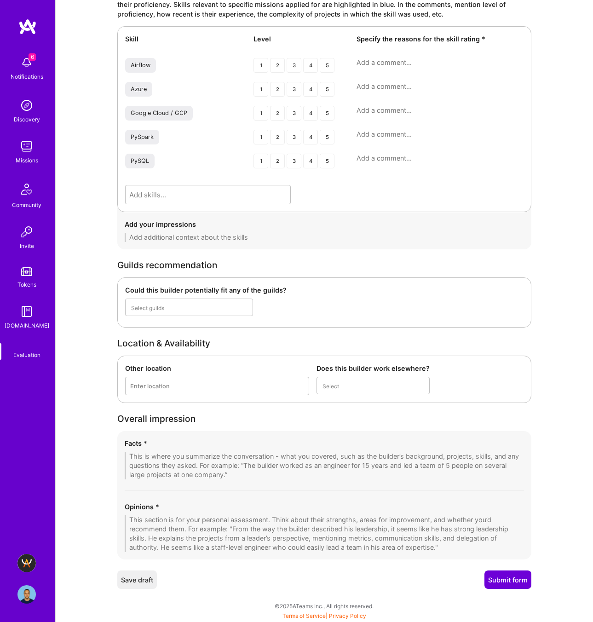
type textarea "He worked with alrge scale data specificaly in tech stack including X,Y,Z in co…"
click at [144, 524] on textarea at bounding box center [324, 533] width 399 height 37
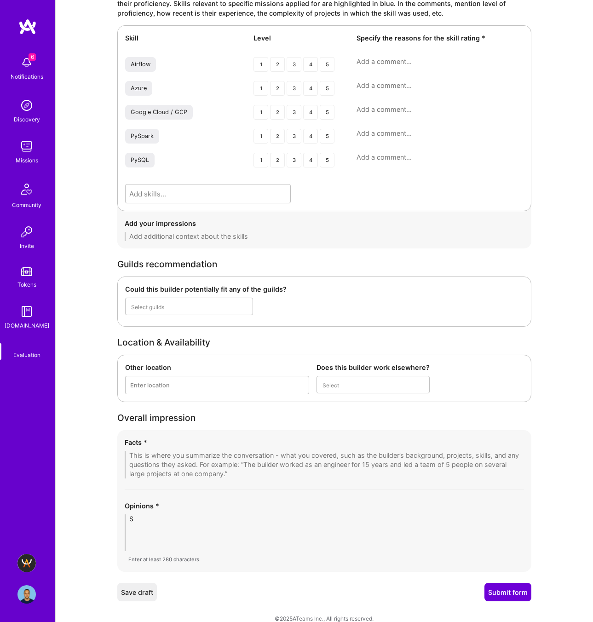
scroll to position [1223, 0]
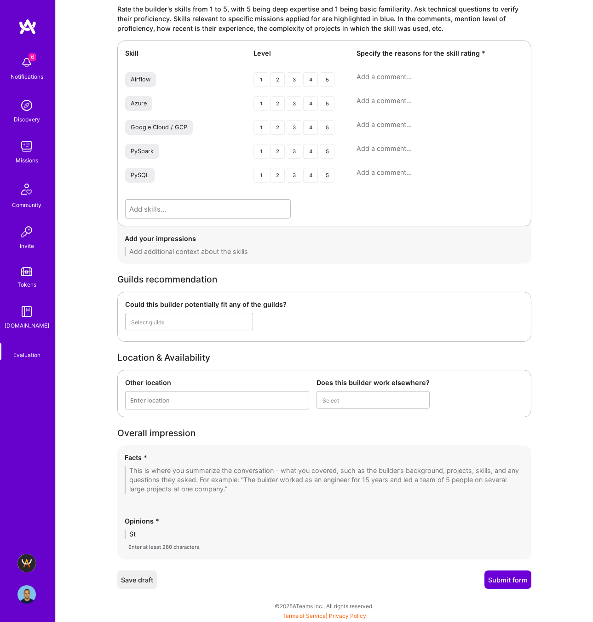
type textarea "S"
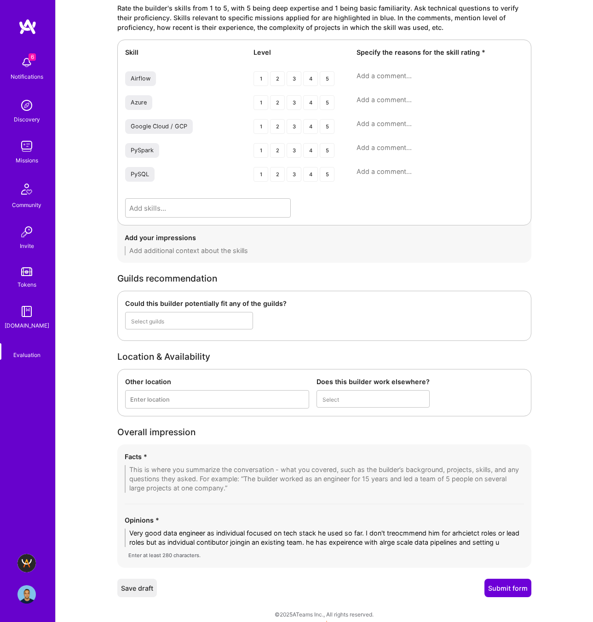
scroll to position [0, 0]
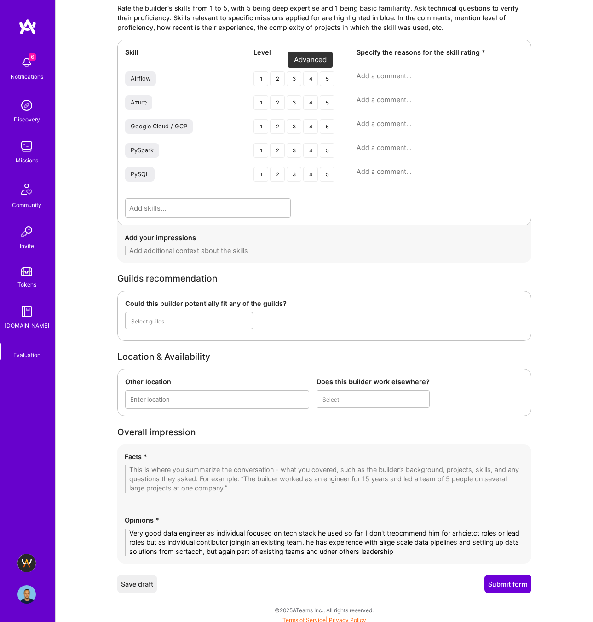
type textarea "Very good data engineer as individual focused on tech stack he used so far. I d…"
click at [312, 77] on div "4" at bounding box center [310, 78] width 15 height 15
click at [314, 99] on div "4" at bounding box center [310, 102] width 15 height 15
click at [310, 122] on div "4" at bounding box center [310, 126] width 15 height 15
click at [312, 151] on div "4" at bounding box center [310, 150] width 15 height 15
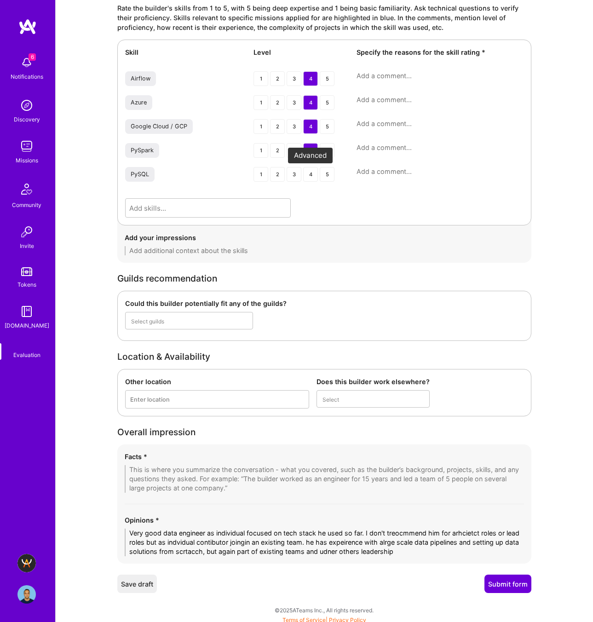
click at [315, 175] on div "4" at bounding box center [310, 174] width 15 height 15
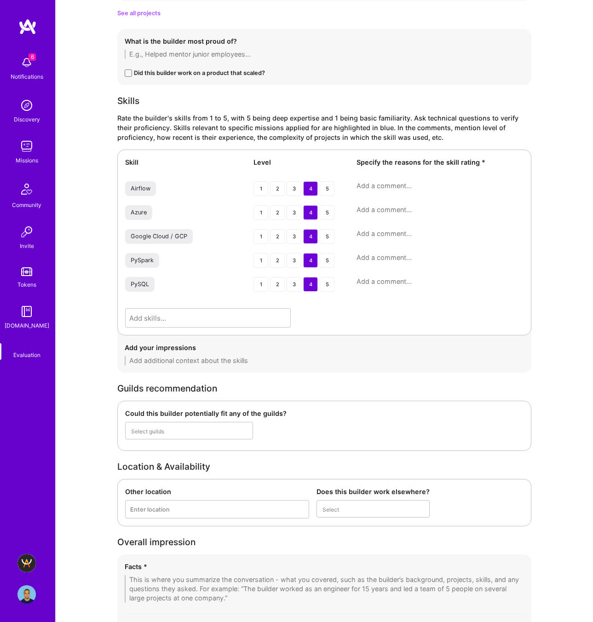
scroll to position [1228, 0]
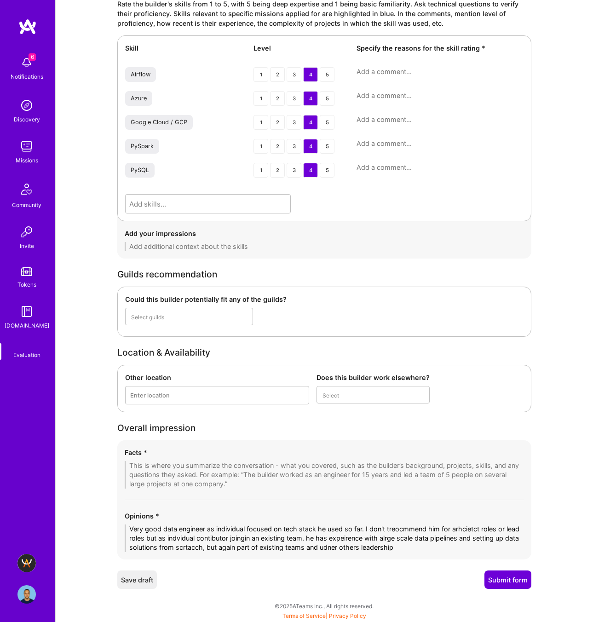
click at [164, 483] on textarea at bounding box center [324, 475] width 399 height 28
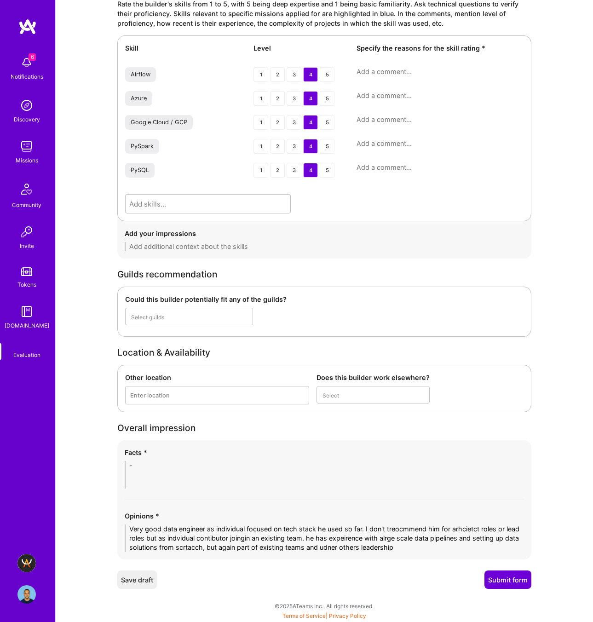
scroll to position [1223, 0]
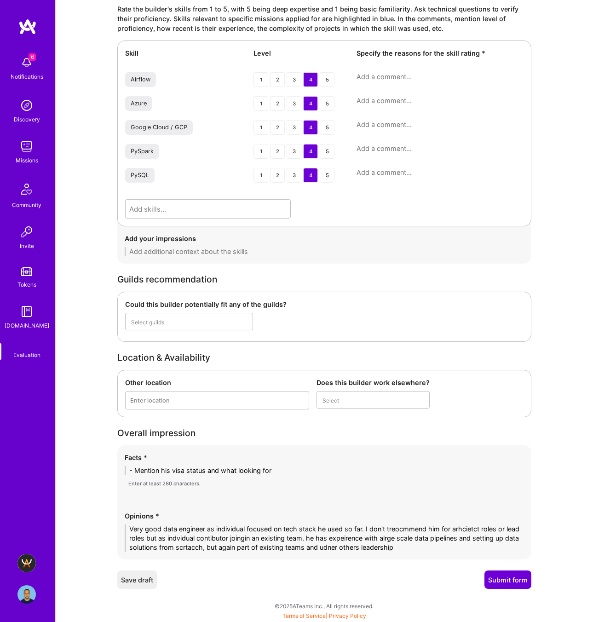
type textarea "- Mention his visa status and what looking for"
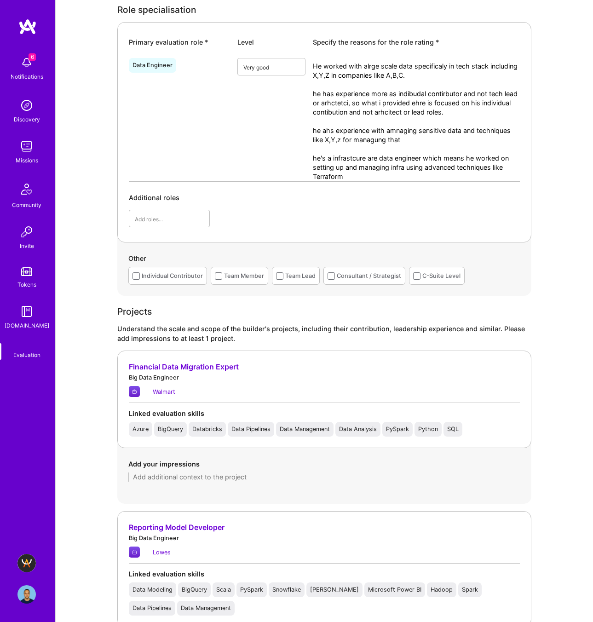
scroll to position [0, 0]
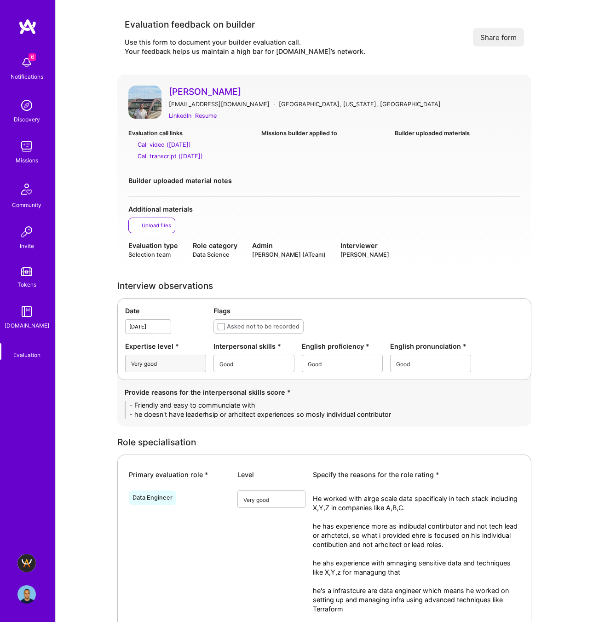
drag, startPoint x: 422, startPoint y: 415, endPoint x: 94, endPoint y: 394, distance: 328.4
paste textarea "• Friendly and easy to communicate with; answered questions clearly and kept a …"
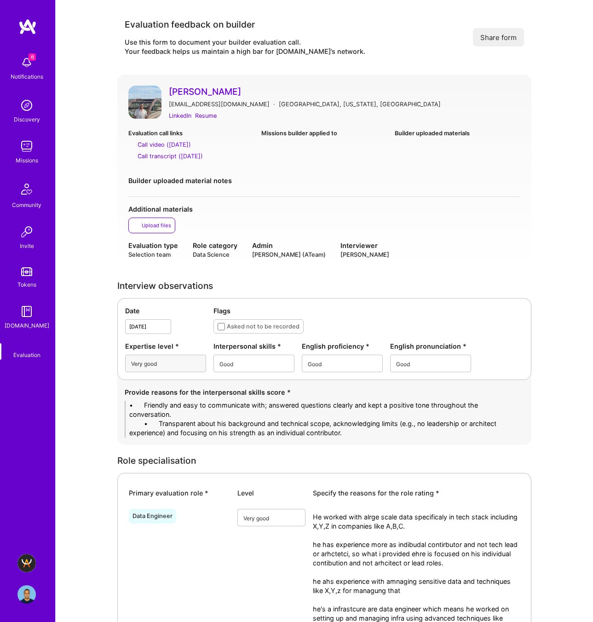
drag, startPoint x: 157, startPoint y: 405, endPoint x: 119, endPoint y: 402, distance: 38.8
click at [119, 402] on div "Provide reasons for the interpersonal skills score * • Friendly and easy to com…" at bounding box center [324, 412] width 414 height 65
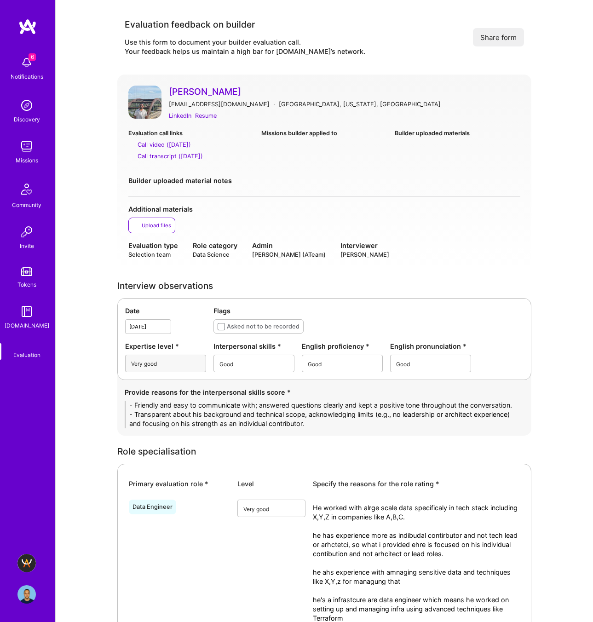
type textarea "- Friendly and easy to communicate with; answered questions clearly and kept a …"
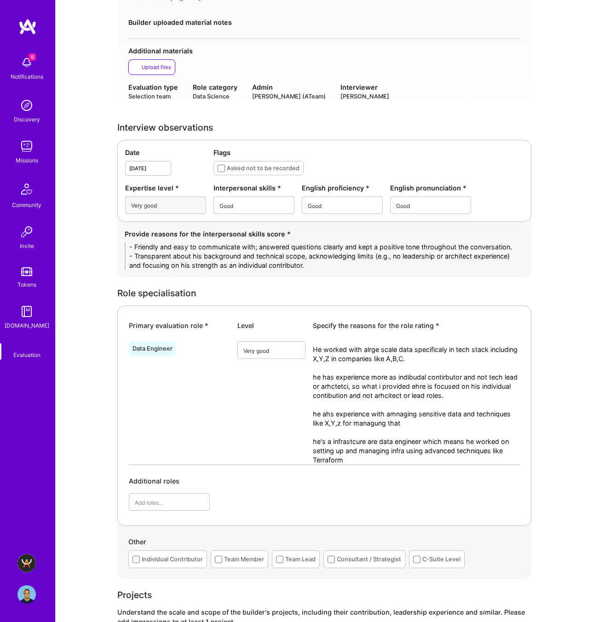
scroll to position [346, 0]
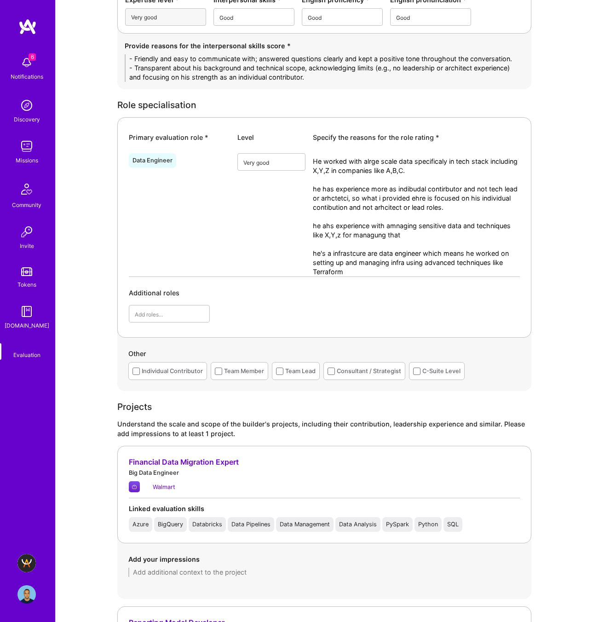
click at [370, 252] on textarea "He worked with alrge scale data specificaly in tech stack including X,Y,Z in co…" at bounding box center [416, 217] width 207 height 120
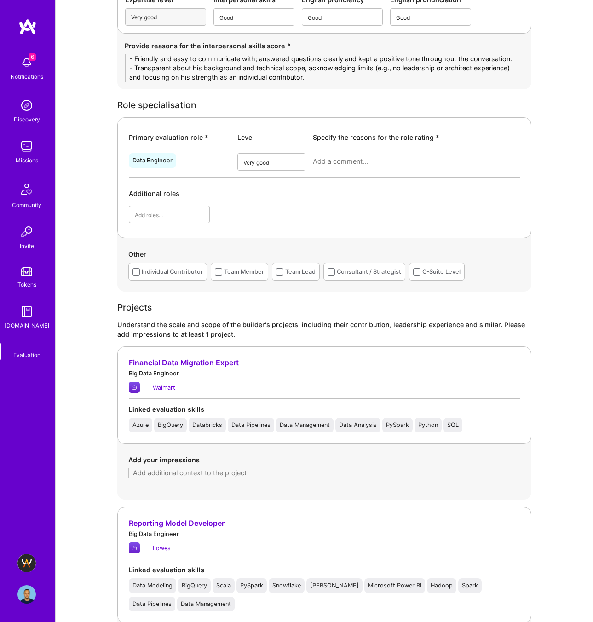
paste textarea "• He has worked on large-scale data engineering projects across companies like …"
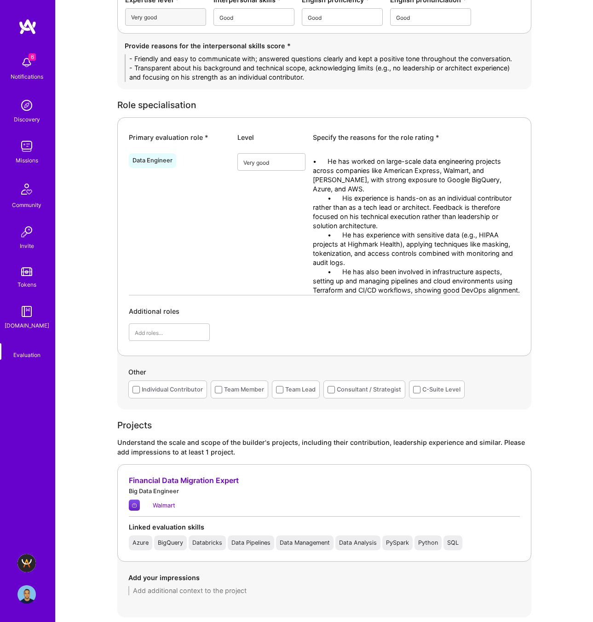
scroll to position [402, 0]
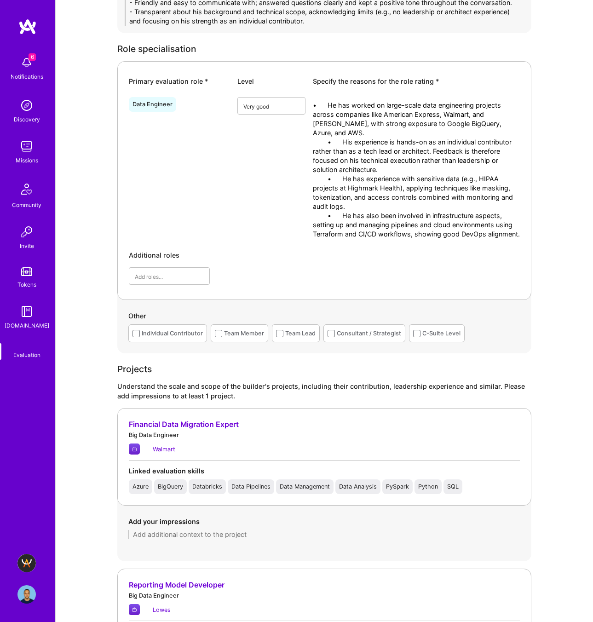
drag, startPoint x: 341, startPoint y: 105, endPoint x: 291, endPoint y: 105, distance: 49.7
click at [291, 105] on div "Data Engineer option Very good, selected. Select is focused ,type to refine lis…" at bounding box center [324, 165] width 391 height 145
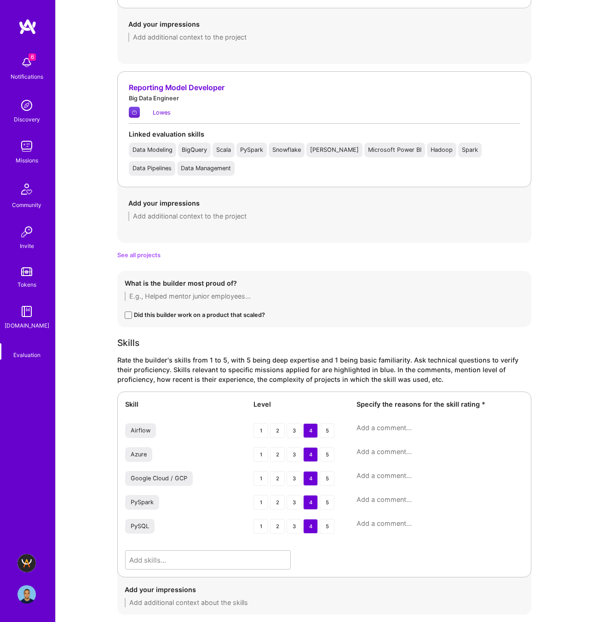
scroll to position [1265, 0]
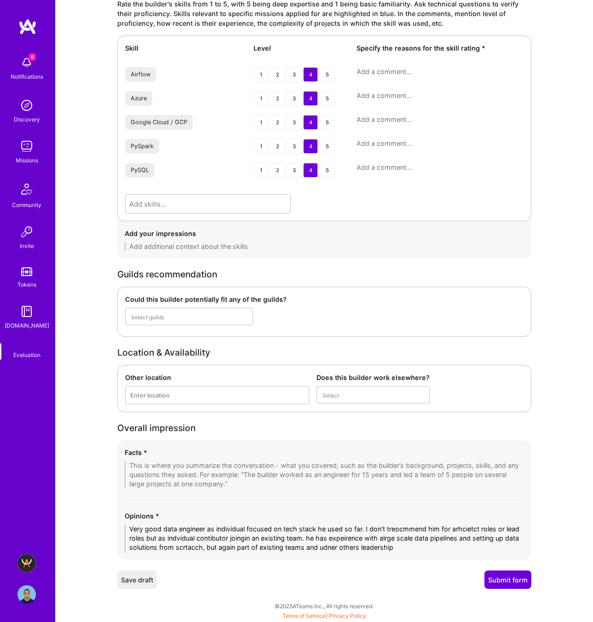
type textarea "- He has worked on large-scale data engineering projects across companies like …"
click at [234, 588] on div "Save draft Submit form" at bounding box center [324, 579] width 414 height 18
click at [349, 540] on textarea "Very good data engineer as individual focused on tech stack he used so far. I d…" at bounding box center [324, 538] width 399 height 28
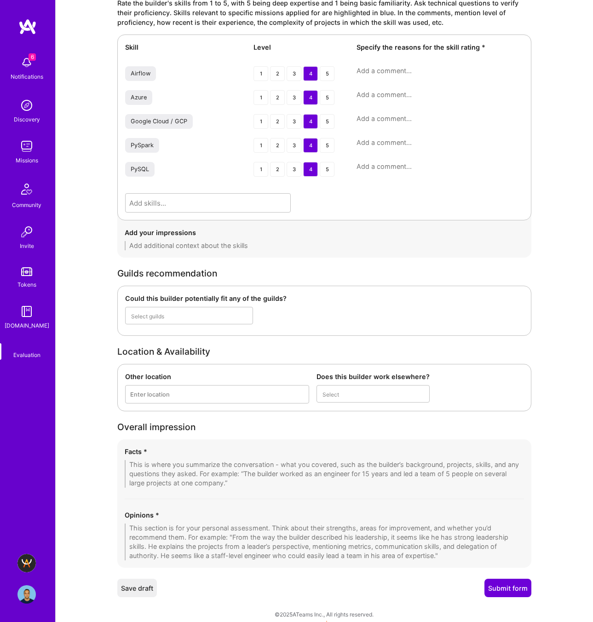
paste textarea "Balaji is a strong data engineer with solid hands-on expertise in building and …"
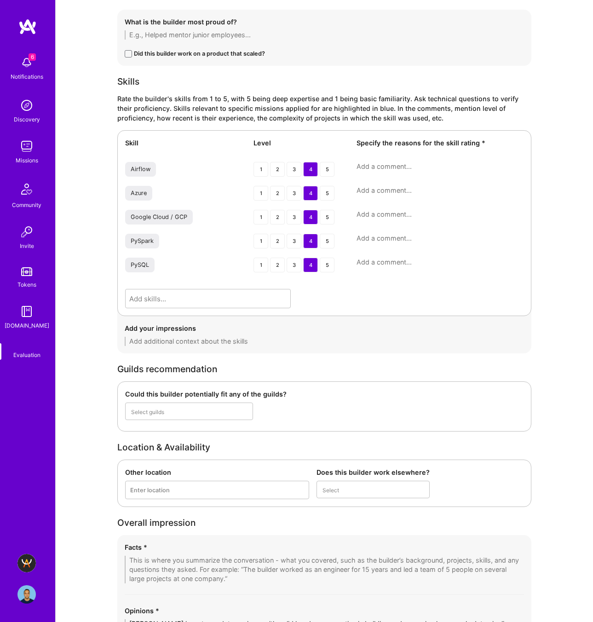
scroll to position [1229, 0]
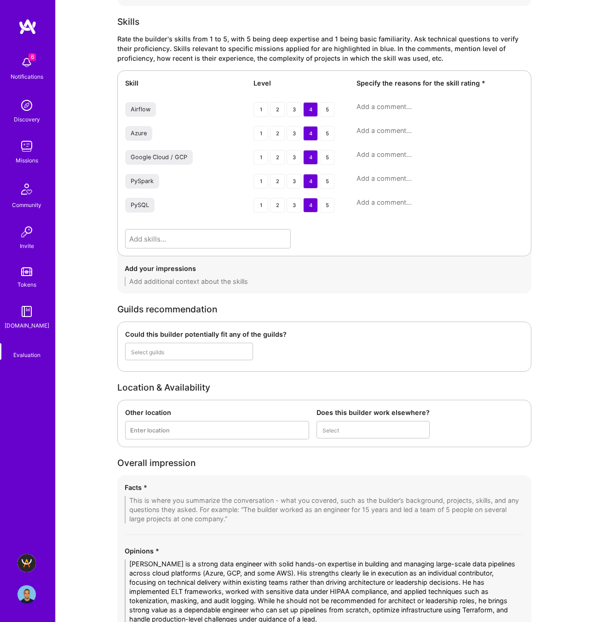
type textarea "Balaji is a strong data engineer with solid hands-on expertise in building and …"
click at [190, 499] on textarea at bounding box center [324, 510] width 399 height 28
paste textarea "1. Strong Data Engineering Background • Over 10 years of experience in data eng…"
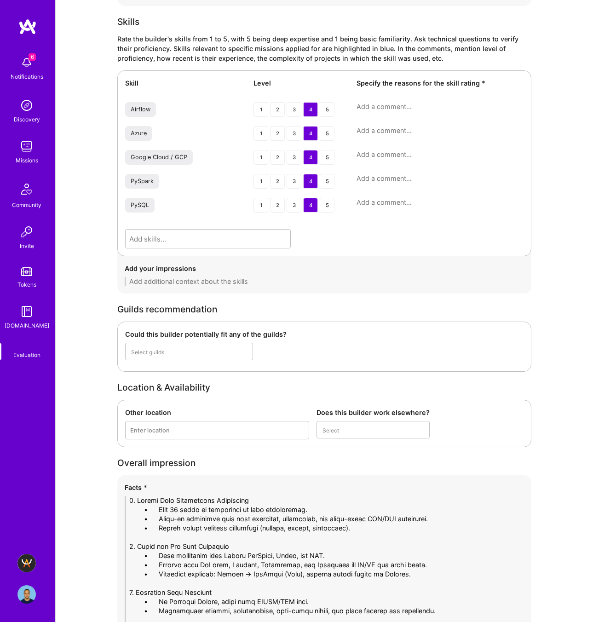
scroll to position [0, 0]
drag, startPoint x: 160, startPoint y: 510, endPoint x: 110, endPoint y: 511, distance: 49.7
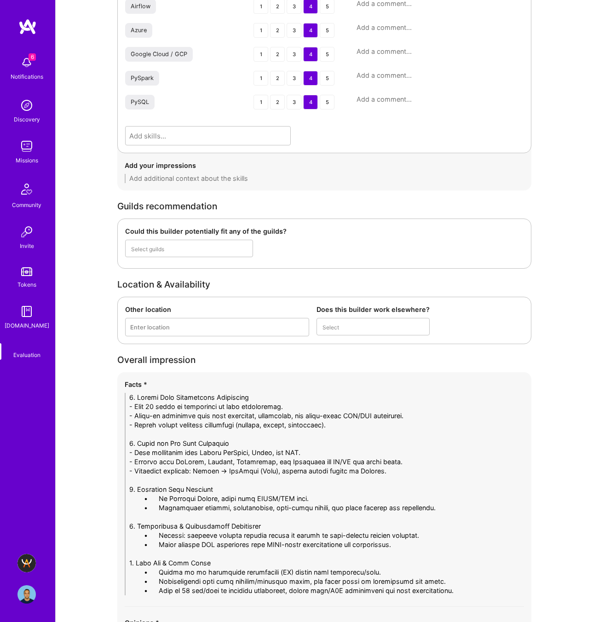
scroll to position [1341, 0]
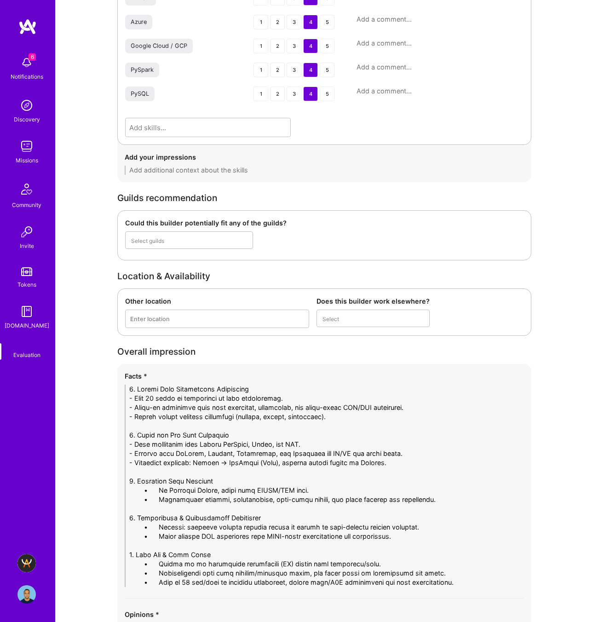
drag, startPoint x: 157, startPoint y: 490, endPoint x: 116, endPoint y: 491, distance: 41.4
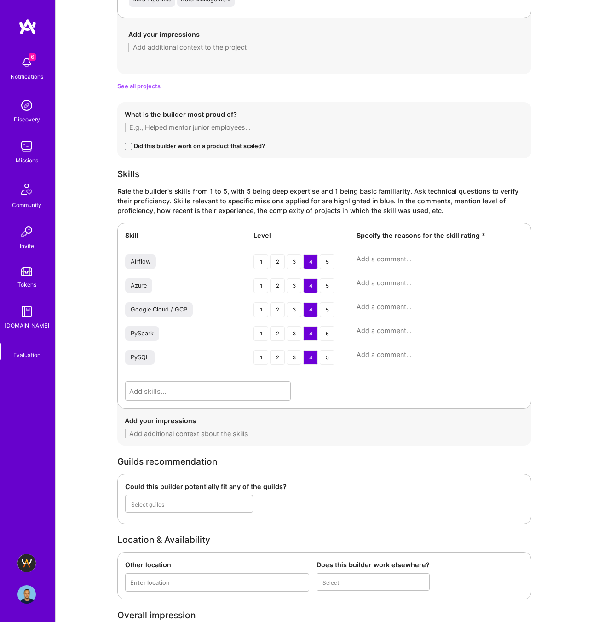
scroll to position [1076, 0]
type textarea "1. Strong Data Engineering Background - Over 10 years of experience in data eng…"
click at [416, 256] on textarea at bounding box center [439, 259] width 167 height 9
paste textarea "Strong experience using Airflow for orchestration of large-scale pipelines. App…"
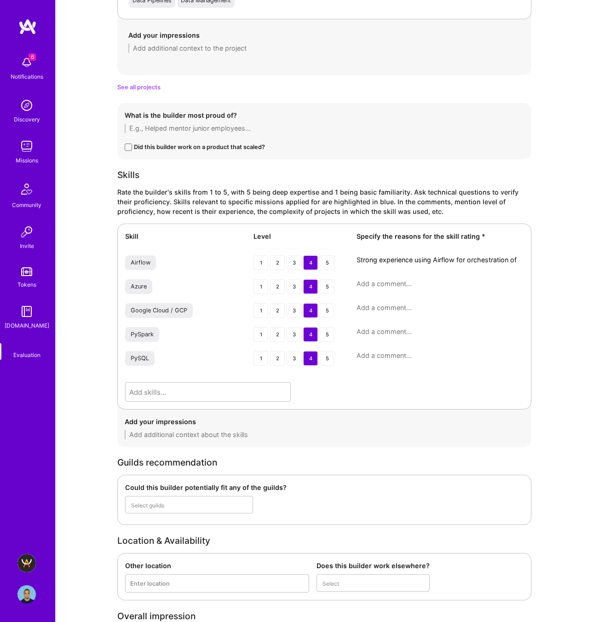
scroll to position [0, 0]
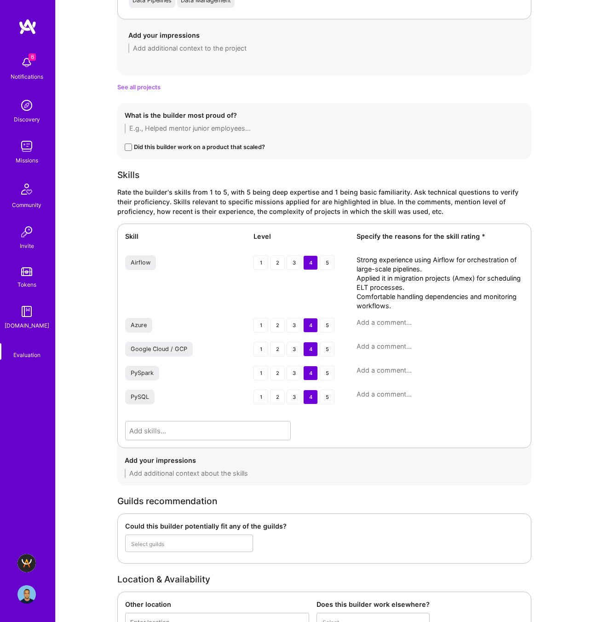
type textarea "Strong experience using Airflow for orchestration of large-scale pipelines. App…"
click at [391, 319] on textarea at bounding box center [439, 322] width 167 height 9
paste textarea "Worked extensively with Azure in financial data projects (Walmart). Hands-on wi…"
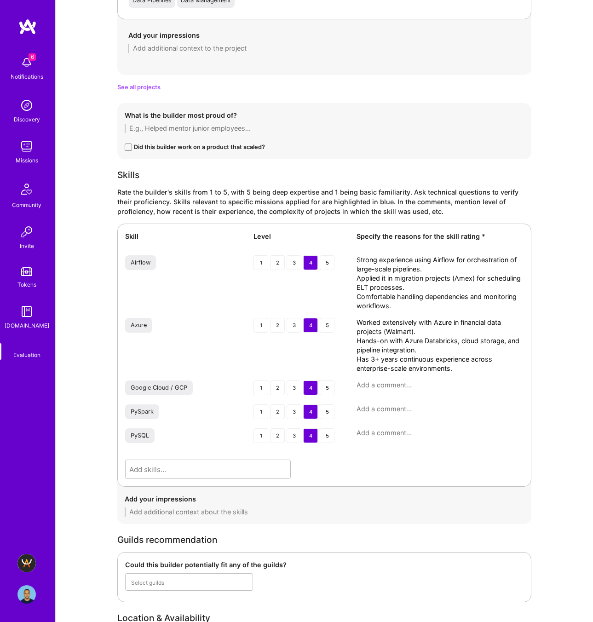
type textarea "Worked extensively with Azure in financial data projects (Walmart). Hands-on wi…"
click at [369, 390] on div "Google Cloud / GCP 1 2 3 4 5" at bounding box center [324, 388] width 398 height 17
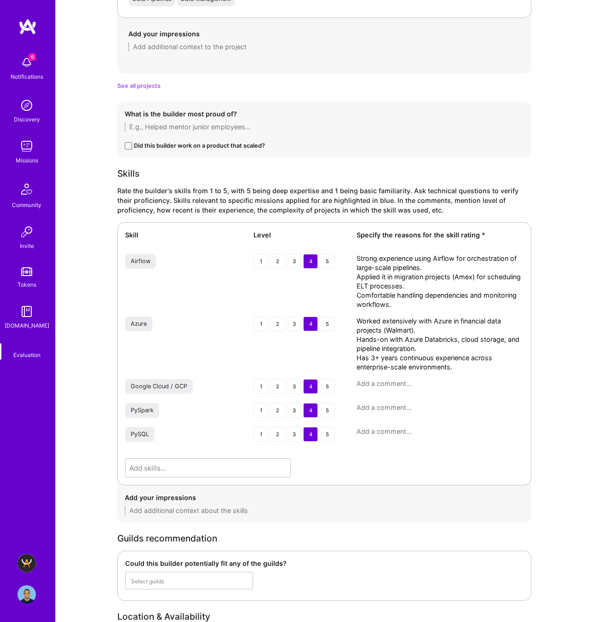
paste textarea "Deep expertise in GCP, especially Google BigQuery for large data migrations. Bu…"
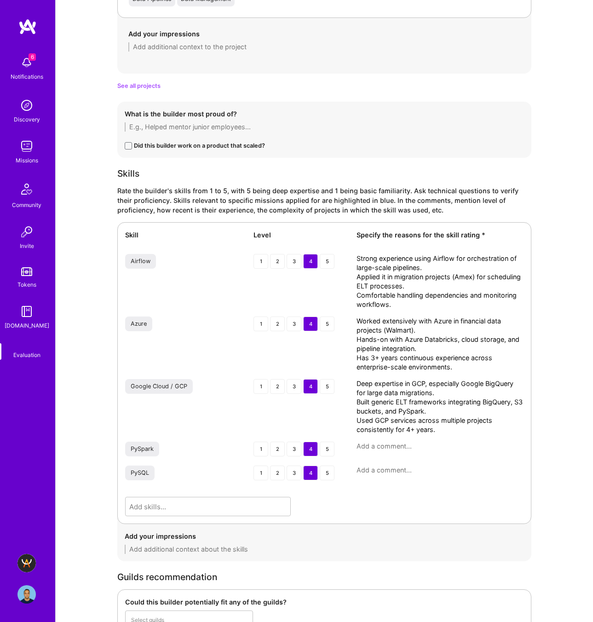
type textarea "Deep expertise in GCP, especially Google BigQuery for large data migrations. Bu…"
click at [388, 448] on textarea at bounding box center [439, 445] width 167 height 9
paste textarea "Very hands-on with PySpark for data transformations and ELT pipelines. Experien…"
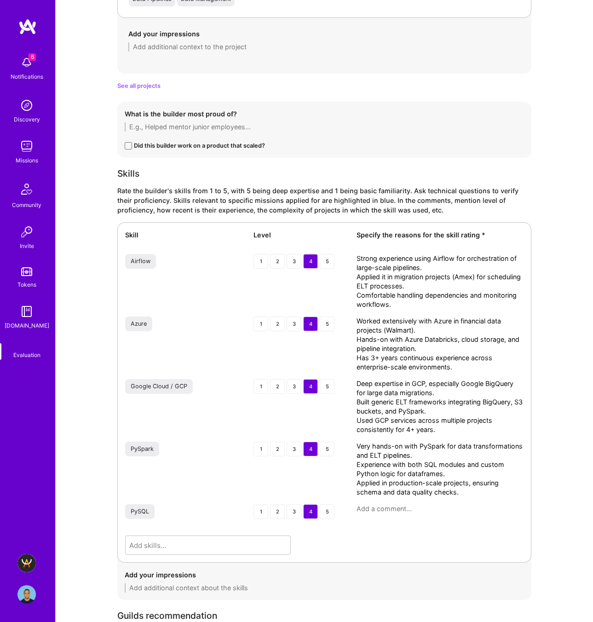
type textarea "Very hands-on with PySpark for data transformations and ELT pipelines. Experien…"
click at [376, 509] on textarea at bounding box center [439, 508] width 167 height 9
paste textarea "Good command of PySQL for implementing SQL transformations within pipelines. Us…"
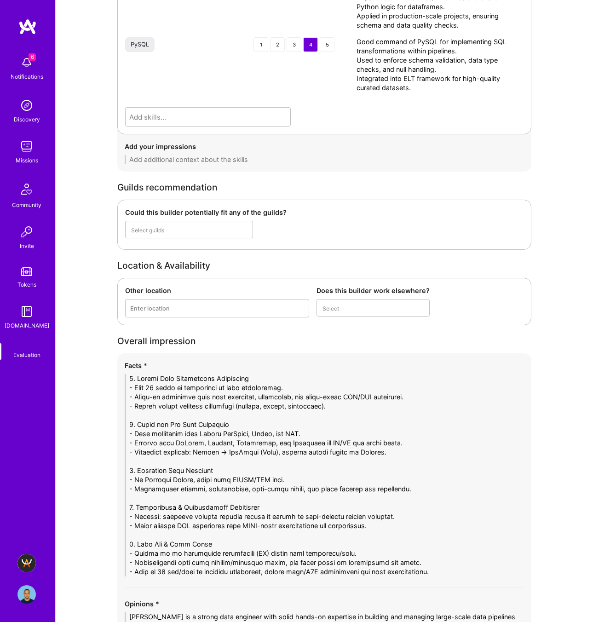
scroll to position [1670, 0]
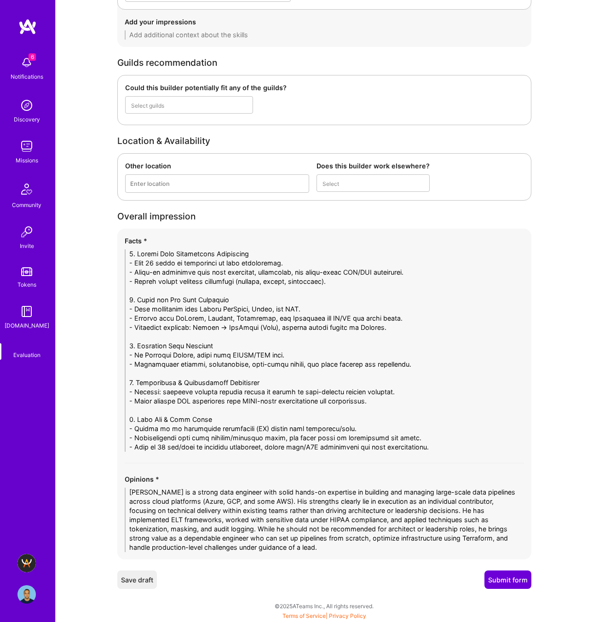
type textarea "Good command of PySQL for implementing SQL transformations within pipelines. Us…"
click at [462, 445] on textarea at bounding box center [324, 350] width 399 height 202
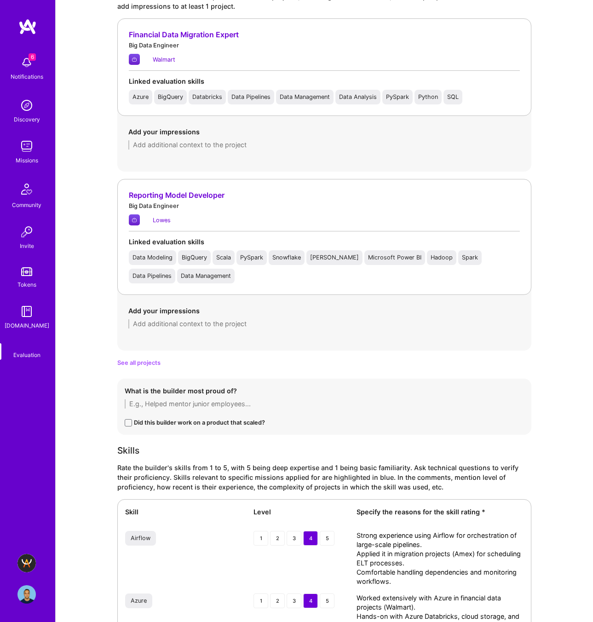
scroll to position [775, 0]
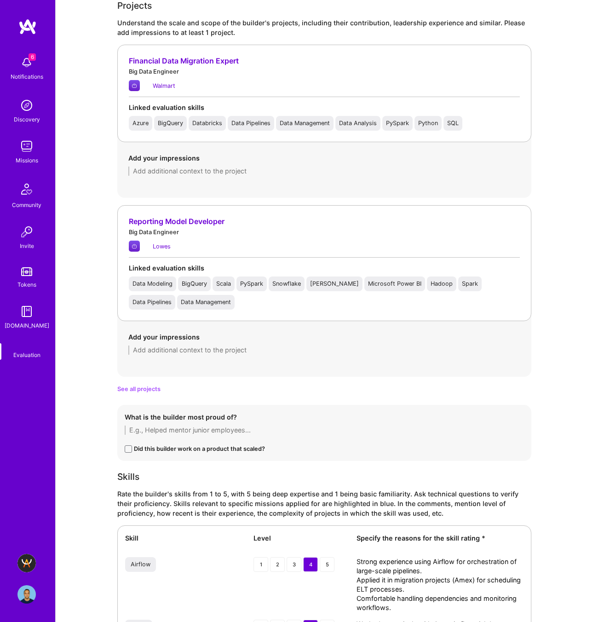
type textarea "1. Strong Data Engineering Background - Over 10 years of experience in data eng…"
click at [147, 390] on span "See all projects" at bounding box center [138, 389] width 43 height 10
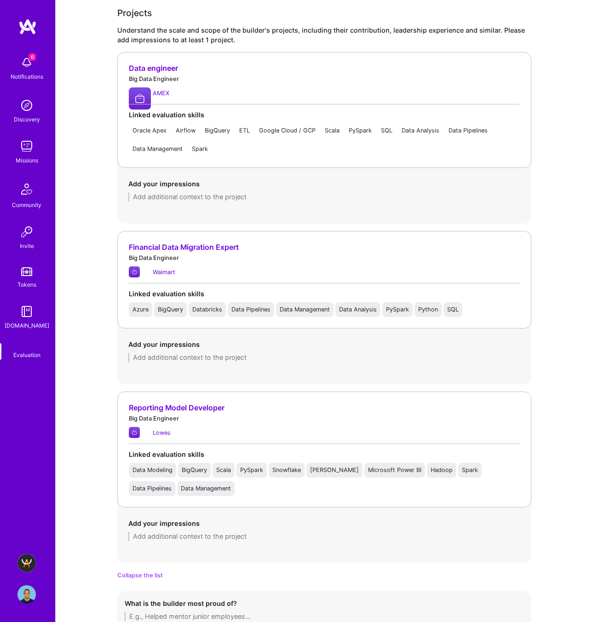
scroll to position [768, 0]
click at [174, 192] on div "Add your impressions" at bounding box center [324, 189] width 392 height 23
click at [173, 197] on textarea at bounding box center [324, 196] width 392 height 9
paste textarea "• Migrated ~47 datasets from Hadoop-based file system to Google BigQuery. • Tra…"
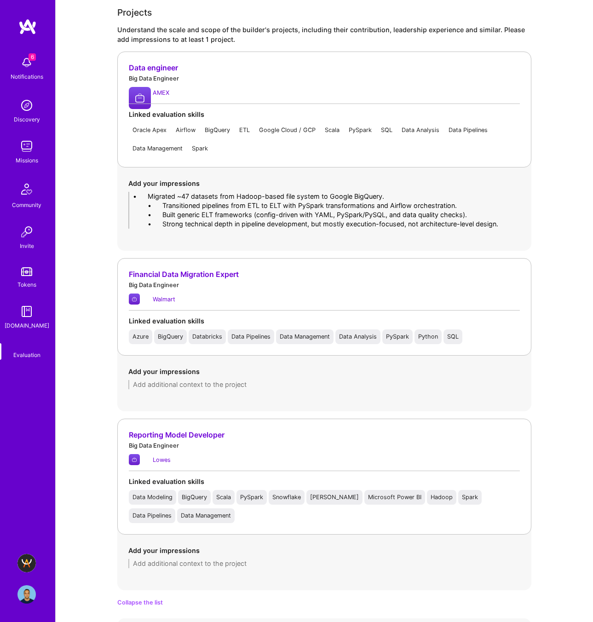
drag, startPoint x: 162, startPoint y: 195, endPoint x: 82, endPoint y: 199, distance: 80.5
click at [82, 199] on div "Evaluation feedback on builder Use this form to document your builder evaluatio…" at bounding box center [324, 484] width 537 height 2504
type textarea "- Migrated ~47 datasets from Hadoop-based file system to Google BigQuery. - Tra…"
click at [161, 390] on div "Add your impressions" at bounding box center [324, 377] width 414 height 45
click at [161, 380] on textarea at bounding box center [324, 384] width 392 height 9
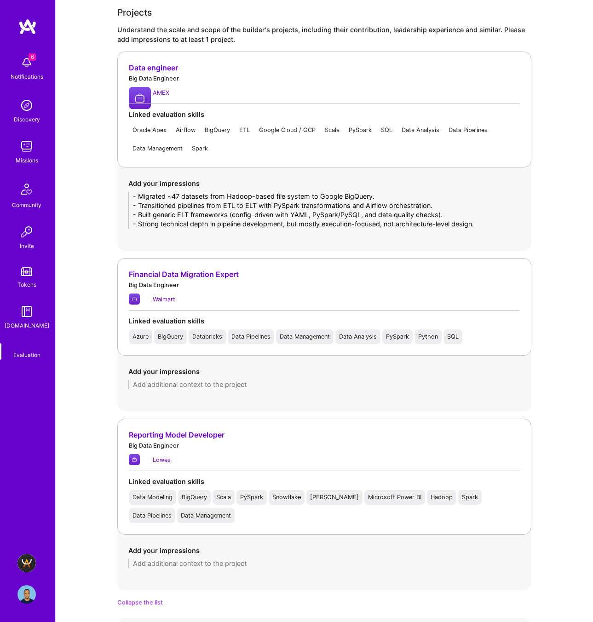
paste textarea "• Maintained and scaled pipelines for large volumes of financial data (~10GB+ d…"
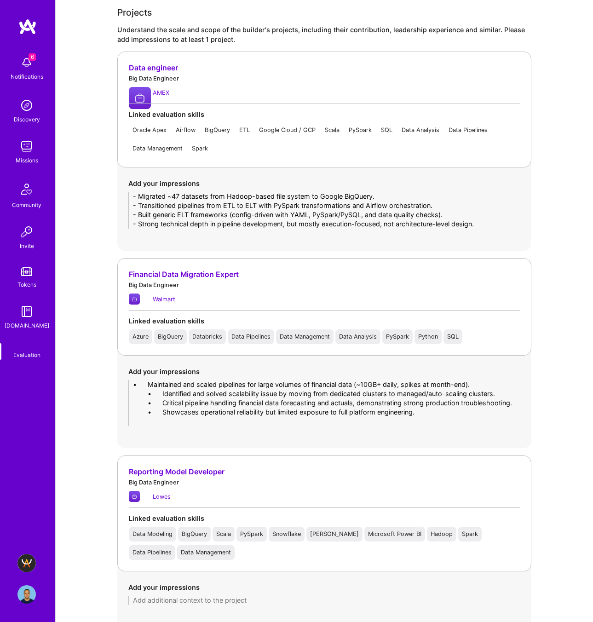
drag, startPoint x: 164, startPoint y: 383, endPoint x: 138, endPoint y: 381, distance: 26.3
click at [138, 381] on textarea "• Maintained and scaled pipelines for large volumes of financial data (~10GB+ d…" at bounding box center [324, 403] width 392 height 46
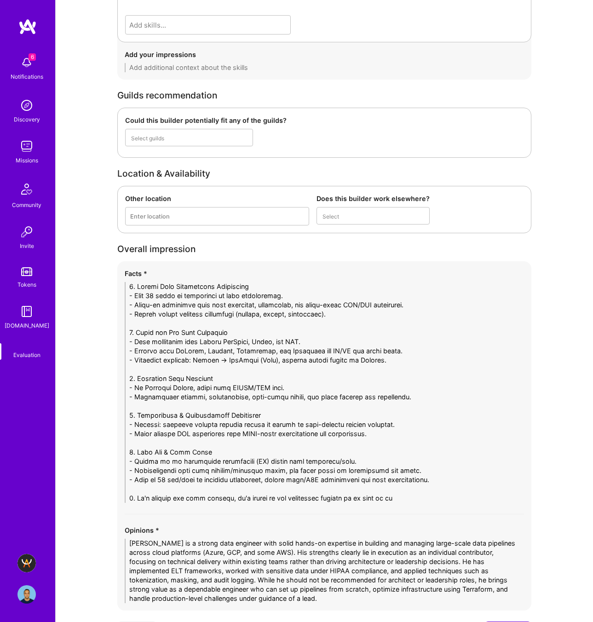
scroll to position [1922, 0]
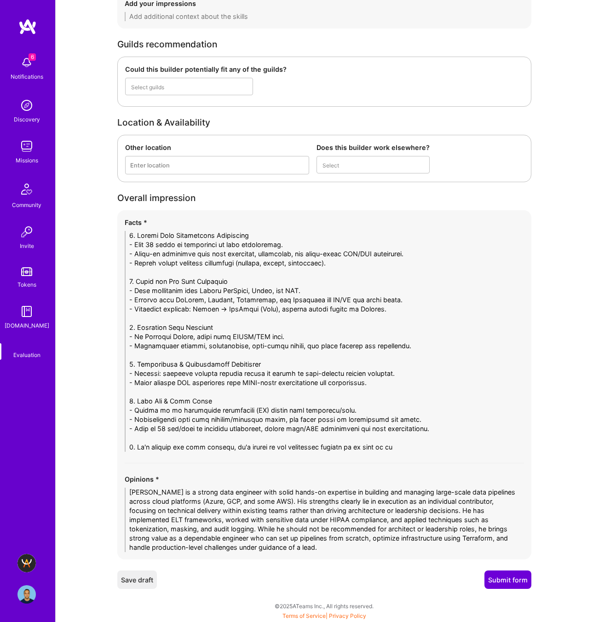
type textarea "- Maintained and scaled pipelines for large volumes of financial data (~10GB+ d…"
click at [405, 446] on textarea at bounding box center [324, 341] width 399 height 221
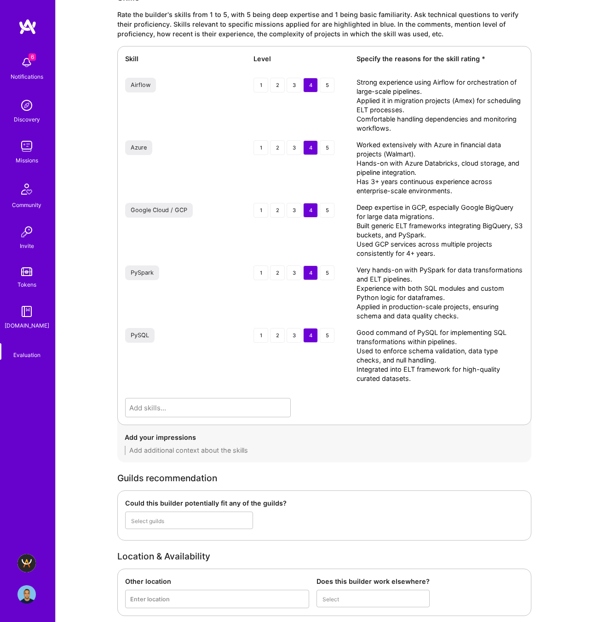
scroll to position [1931, 0]
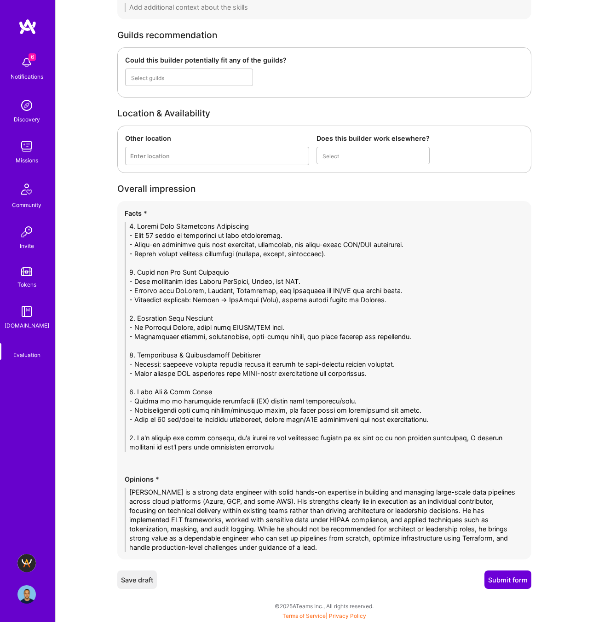
type textarea "1. Strong Data Engineering Background - Over 10 years of experience in data eng…"
click at [502, 574] on button "Submit form" at bounding box center [507, 579] width 47 height 18
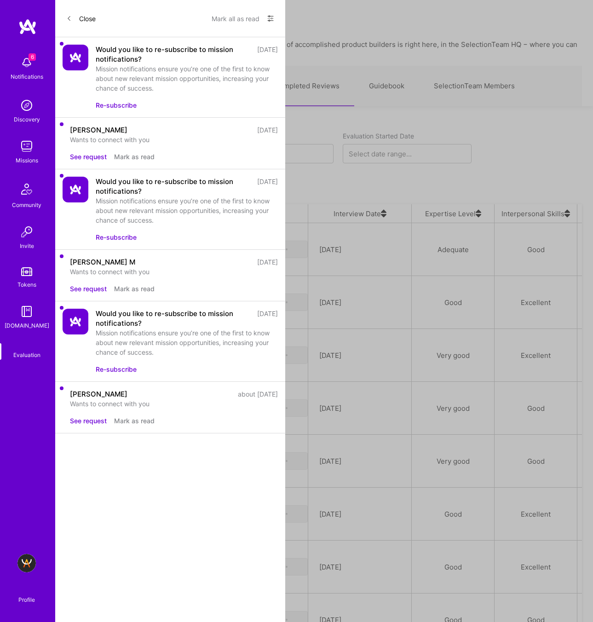
scroll to position [525, 515]
click at [126, 455] on div "[PERSON_NAME]" at bounding box center [106, 460] width 56 height 11
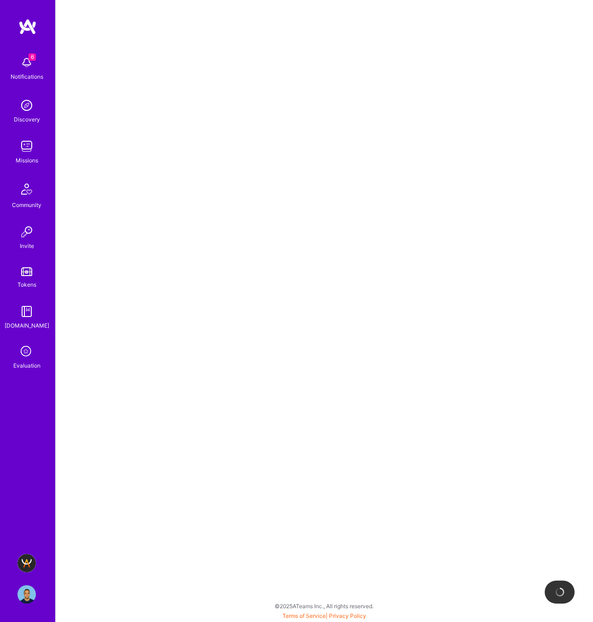
click at [234, 188] on div at bounding box center [324, 311] width 537 height 622
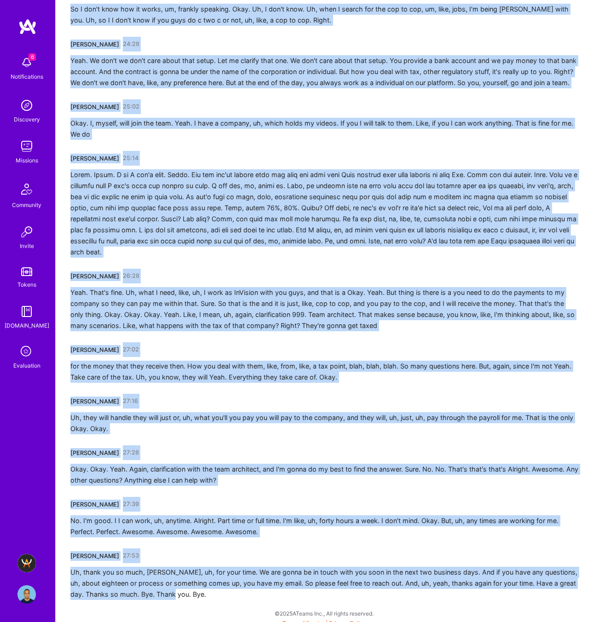
scroll to position [2852, 0]
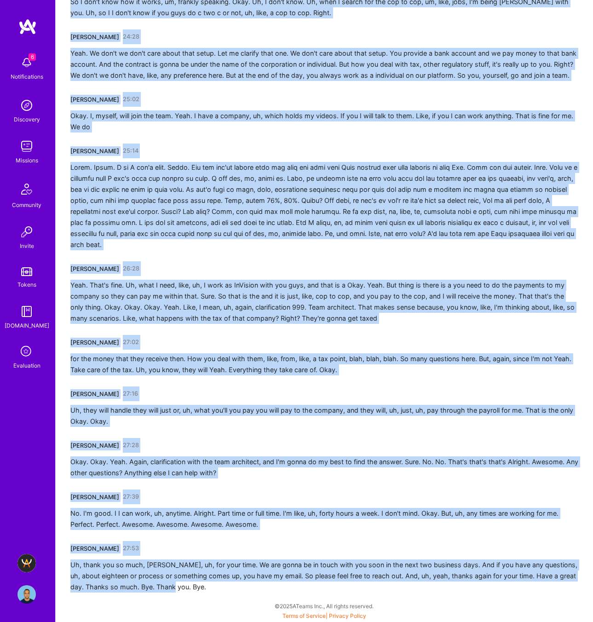
drag, startPoint x: 71, startPoint y: 159, endPoint x: 337, endPoint y: 621, distance: 533.4
copy div "[PERSON_NAME] 00:01 I'm good. How are you, Mussofar? I'm doing great. Where are…"
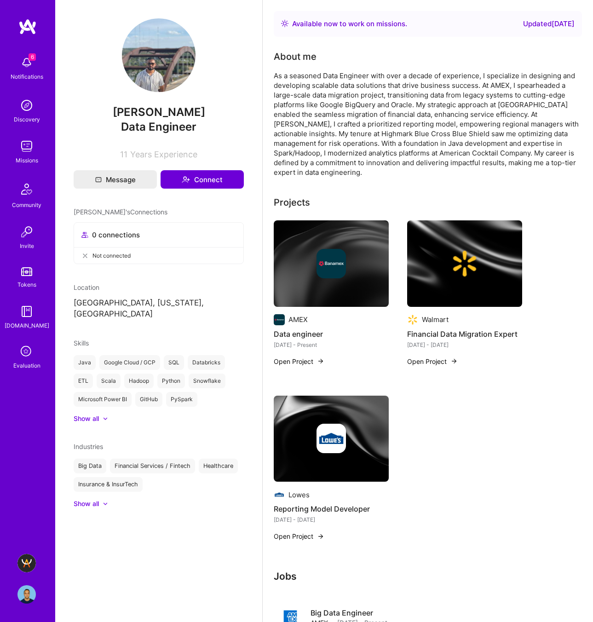
drag, startPoint x: 181, startPoint y: 111, endPoint x: 116, endPoint y: 110, distance: 64.8
click at [116, 110] on span "[PERSON_NAME]" at bounding box center [159, 112] width 170 height 14
click at [220, 110] on span "[PERSON_NAME]" at bounding box center [159, 112] width 170 height 14
drag, startPoint x: 209, startPoint y: 112, endPoint x: 114, endPoint y: 110, distance: 95.6
click at [114, 110] on span "[PERSON_NAME]" at bounding box center [159, 112] width 170 height 14
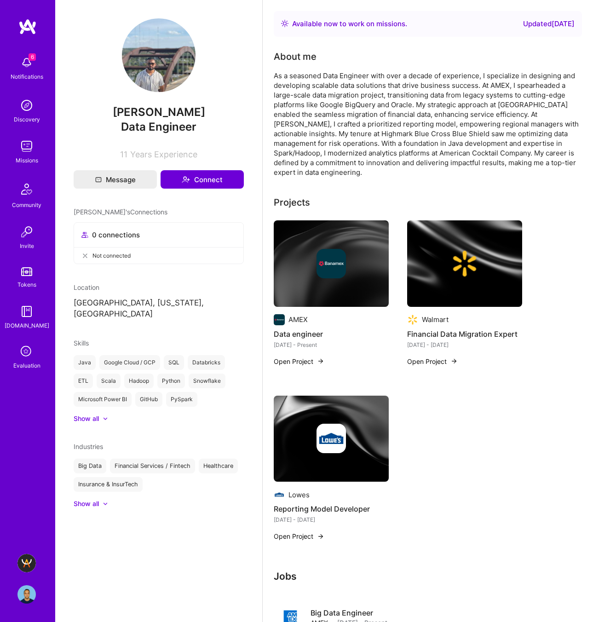
copy span "[PERSON_NAME]"
click at [29, 566] on img at bounding box center [26, 563] width 18 height 18
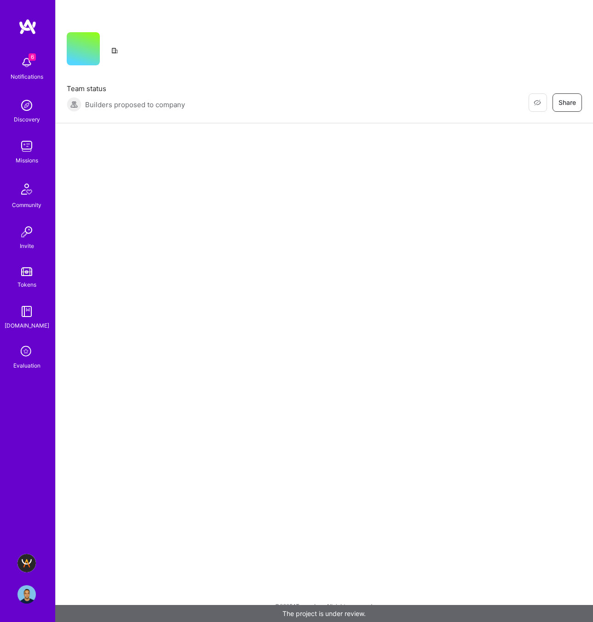
click at [29, 566] on img at bounding box center [26, 563] width 18 height 18
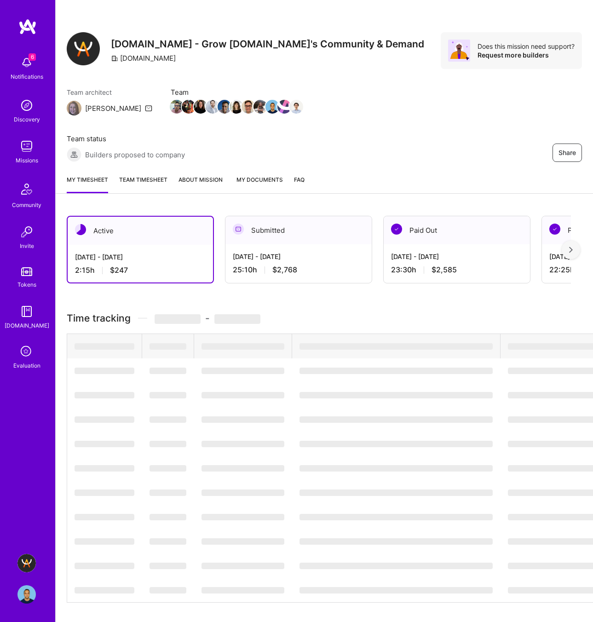
click at [269, 396] on span "‌" at bounding box center [242, 395] width 83 height 6
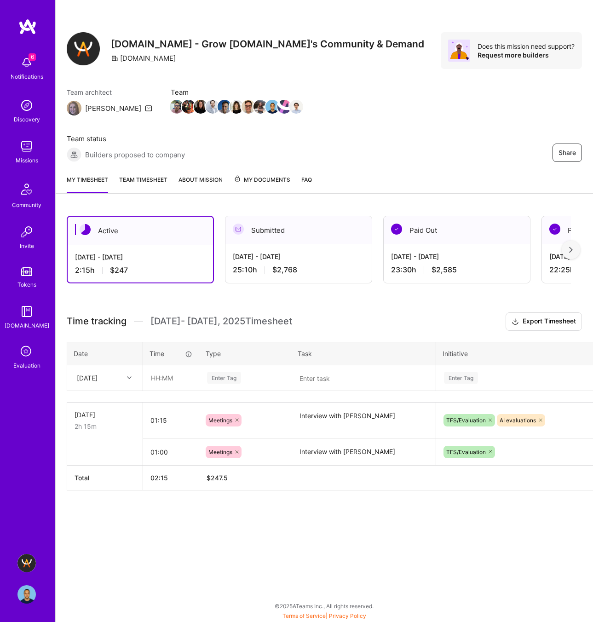
click at [337, 365] on td at bounding box center [363, 378] width 145 height 26
click at [336, 371] on textarea at bounding box center [363, 378] width 143 height 24
paste textarea "[PERSON_NAME]"
type textarea "Interview with [PERSON_NAME]"
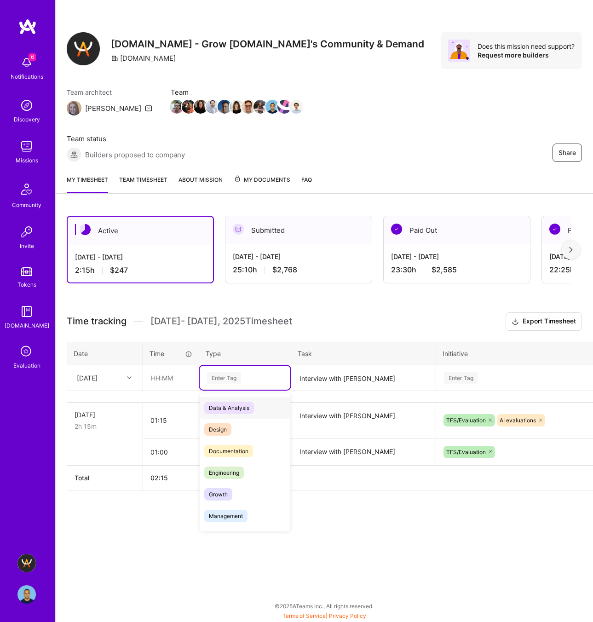
click at [226, 373] on div "Enter Tag" at bounding box center [224, 378] width 34 height 14
type input "mee"
click at [222, 405] on span "Meetings" at bounding box center [220, 407] width 33 height 12
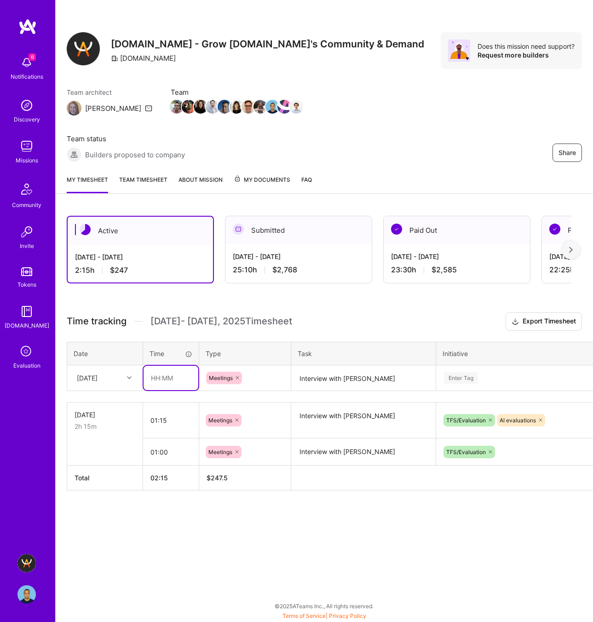
click at [158, 377] on input "text" at bounding box center [170, 377] width 55 height 24
type input "01:00"
click at [468, 376] on div "Enter Tag" at bounding box center [461, 378] width 34 height 14
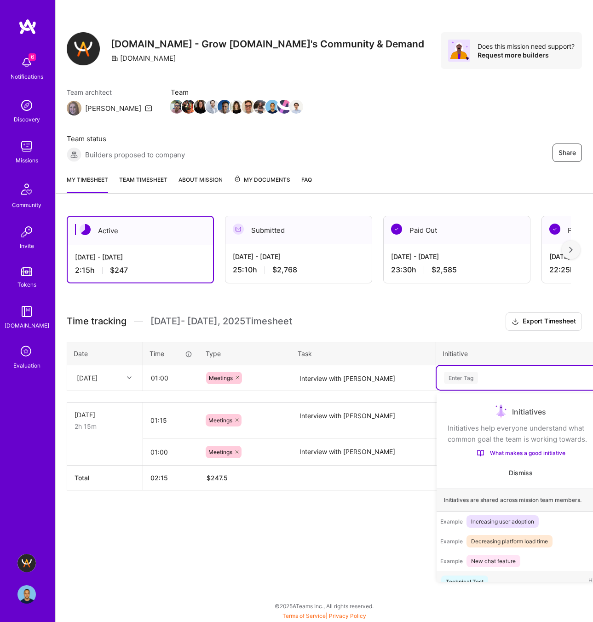
scroll to position [15, 0]
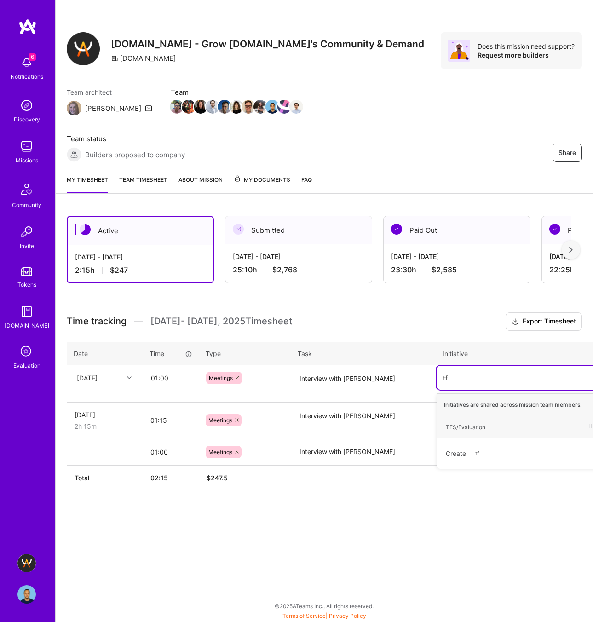
type input "tfs"
click at [479, 431] on div "TFS/Evaluation" at bounding box center [465, 427] width 40 height 10
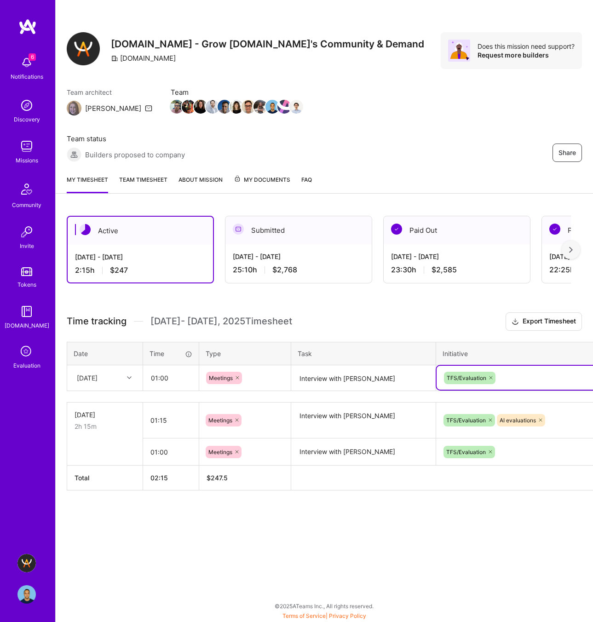
scroll to position [0, 44]
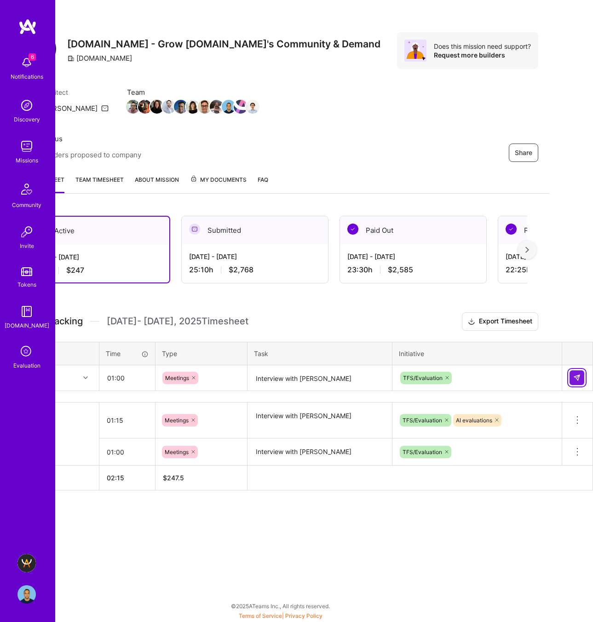
click at [575, 377] on img at bounding box center [576, 377] width 7 height 7
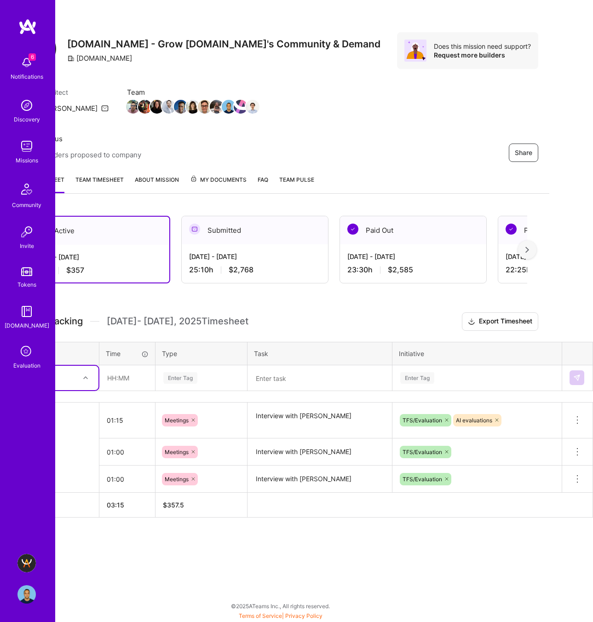
scroll to position [0, 0]
